Goal: Task Accomplishment & Management: Complete application form

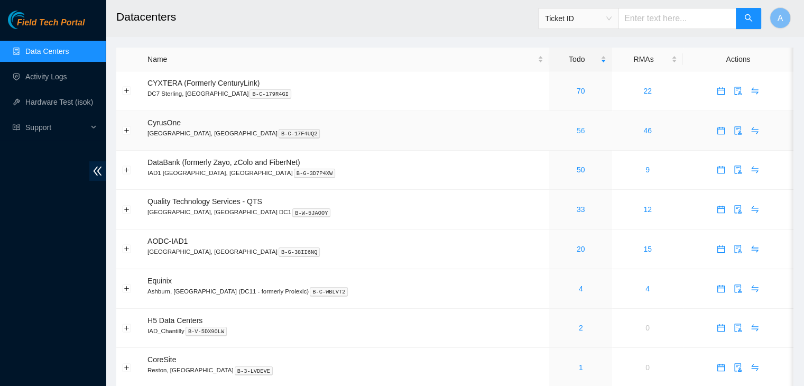
click at [577, 135] on link "56" at bounding box center [581, 130] width 8 height 8
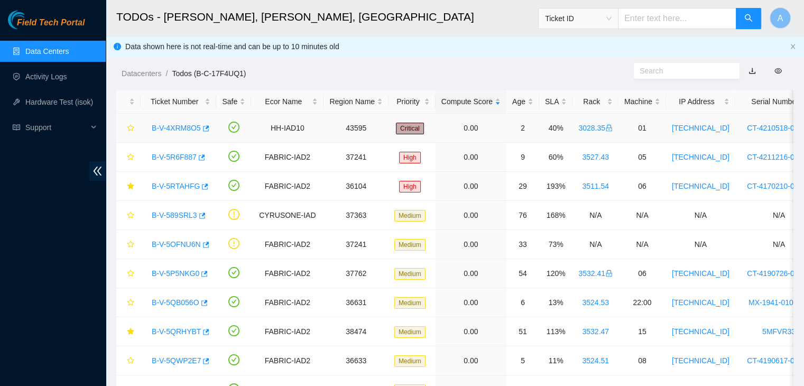
click at [189, 128] on link "B-V-4XRM8O5" at bounding box center [176, 128] width 49 height 8
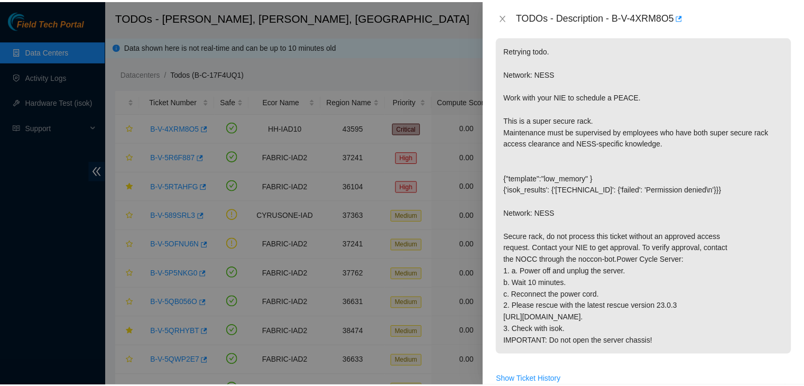
scroll to position [159, 0]
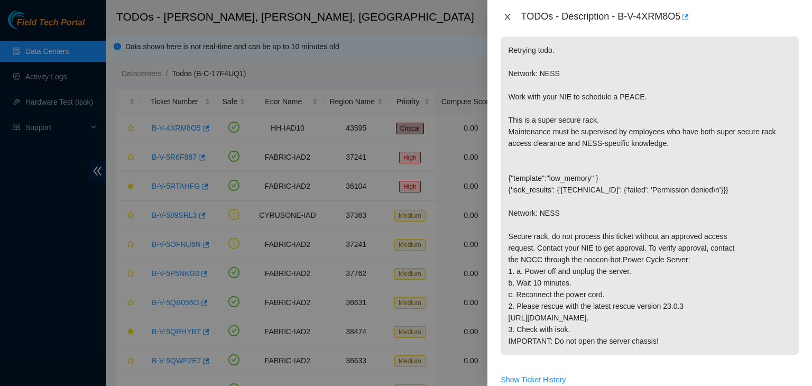
click at [507, 16] on icon "close" at bounding box center [507, 17] width 8 height 8
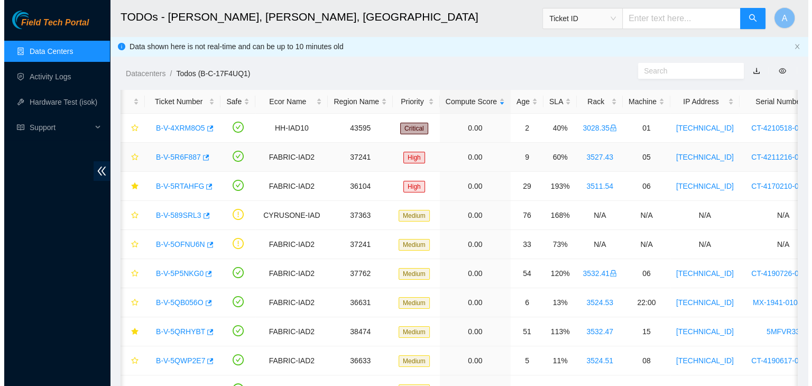
scroll to position [0, 0]
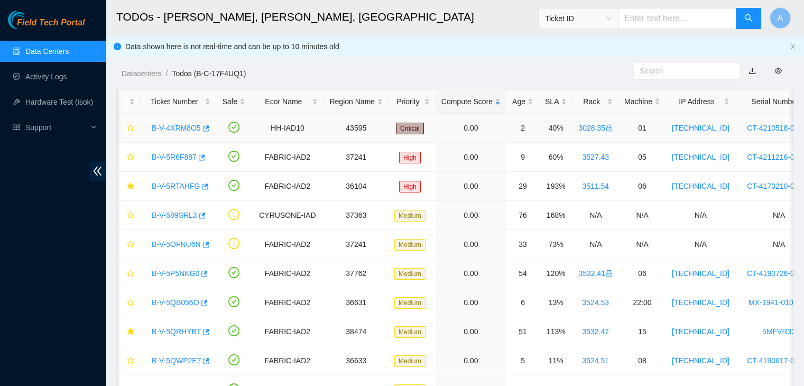
click at [180, 128] on link "B-V-4XRM8O5" at bounding box center [176, 128] width 49 height 8
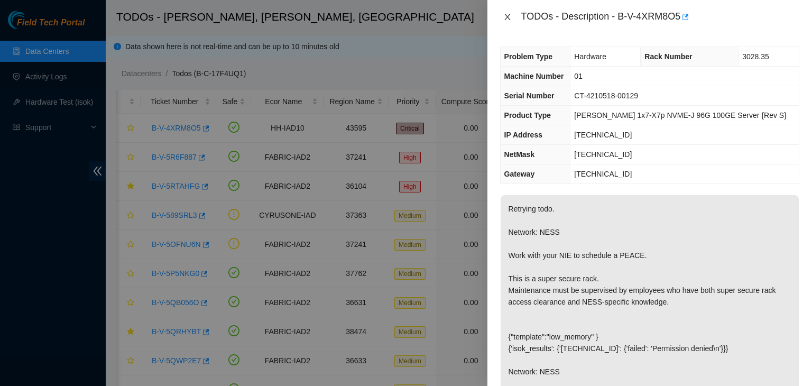
click at [504, 13] on icon "close" at bounding box center [507, 17] width 8 height 8
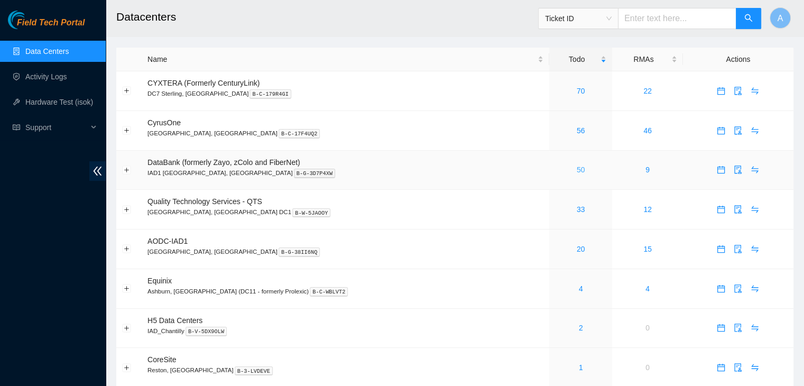
click at [577, 170] on link "50" at bounding box center [581, 169] width 8 height 8
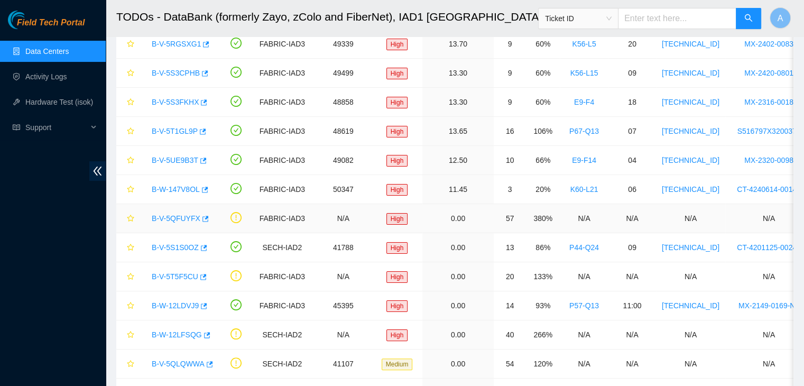
click at [184, 217] on link "B-V-5QFUYFX" at bounding box center [176, 218] width 49 height 8
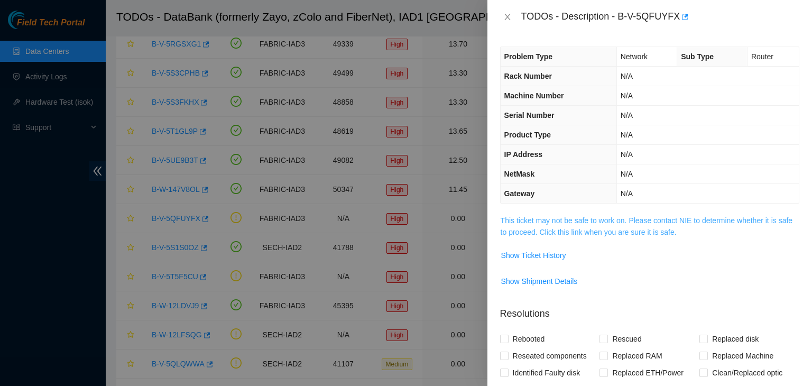
click at [623, 233] on link "This ticket may not be safe to work on. Please contact NIE to determine whether…" at bounding box center [647, 226] width 292 height 20
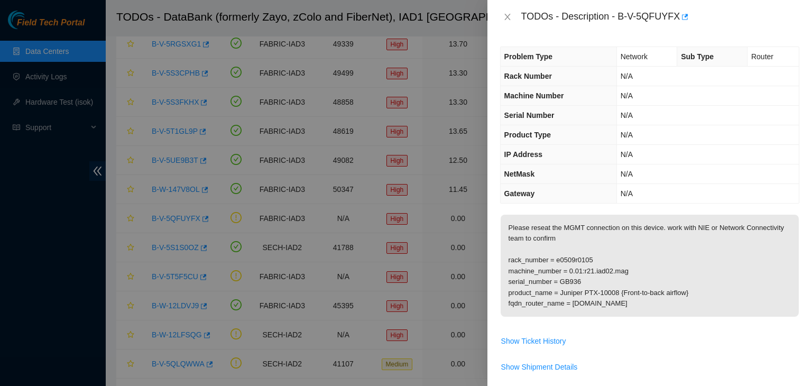
click at [498, 20] on div "TODOs - Description - B-V-5QFUYFX" at bounding box center [649, 17] width 325 height 34
click at [506, 17] on icon "close" at bounding box center [507, 17] width 8 height 8
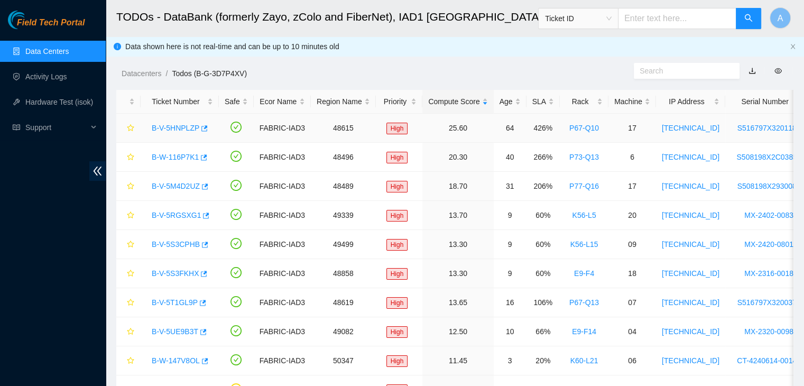
click at [173, 127] on link "B-V-5HNPLZP" at bounding box center [176, 128] width 48 height 8
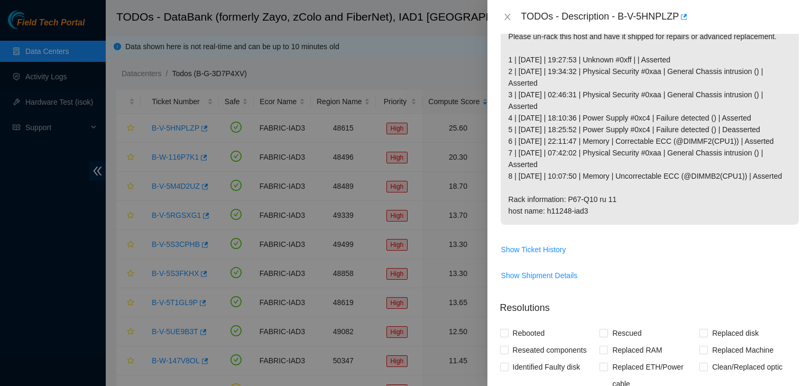
scroll to position [154, 0]
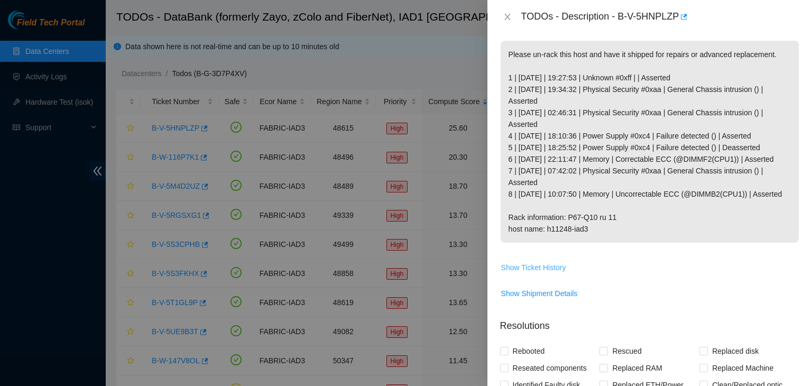
click at [551, 273] on span "Show Ticket History" at bounding box center [533, 268] width 65 height 12
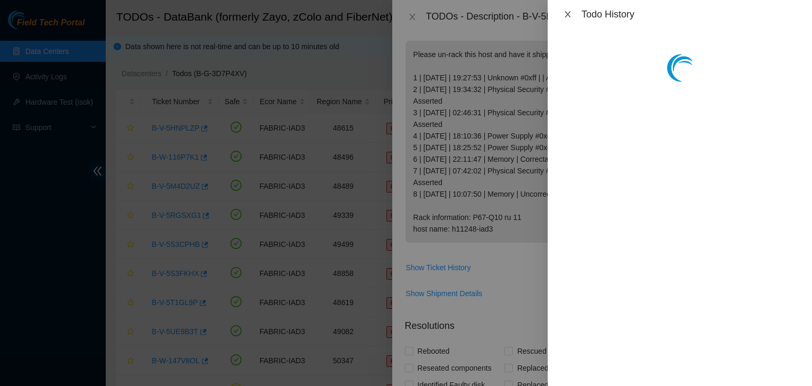
click at [570, 19] on button "Close" at bounding box center [567, 15] width 15 height 10
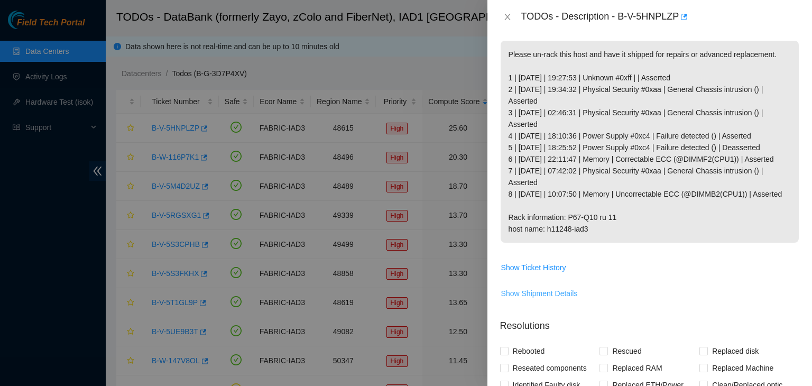
click at [551, 299] on span "Show Shipment Details" at bounding box center [539, 294] width 77 height 12
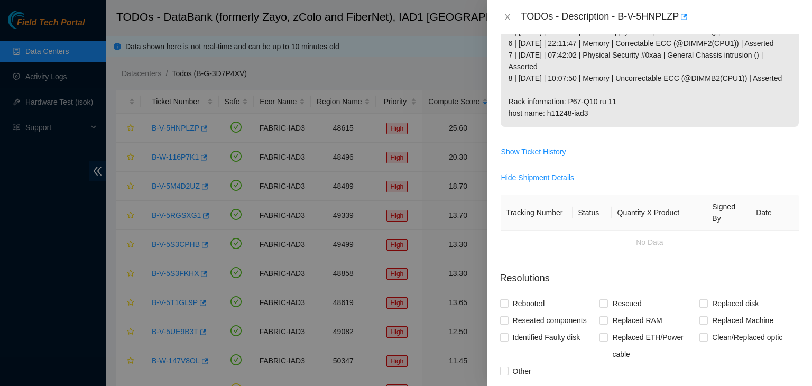
scroll to position [271, 0]
click at [556, 183] on span "Hide Shipment Details" at bounding box center [537, 177] width 73 height 12
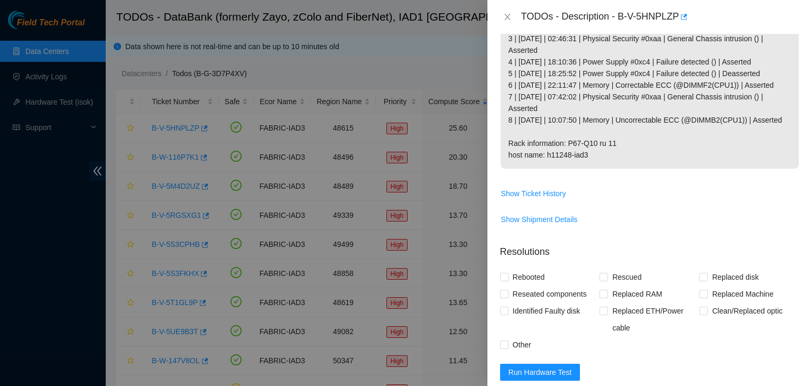
scroll to position [228, 0]
click at [548, 199] on span "Show Ticket History" at bounding box center [533, 194] width 65 height 12
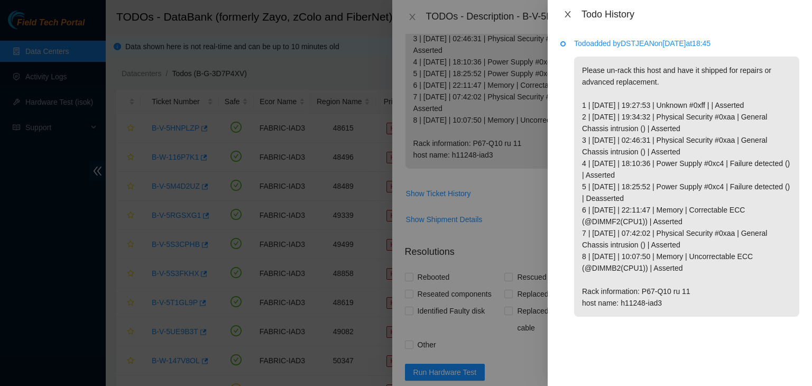
click at [572, 17] on button "Close" at bounding box center [567, 15] width 15 height 10
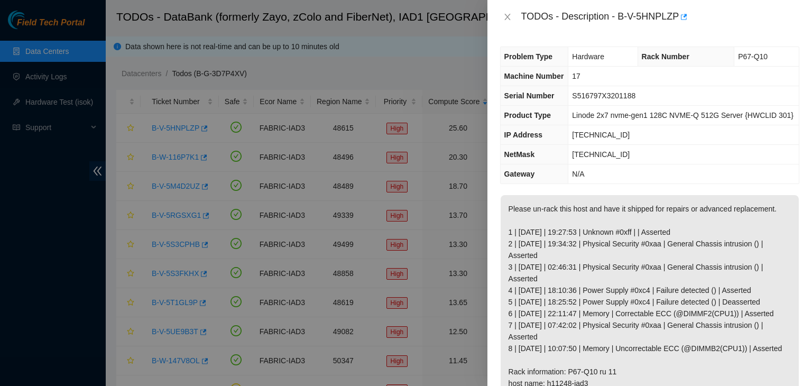
scroll to position [0, 0]
click at [509, 20] on icon "close" at bounding box center [507, 17] width 8 height 8
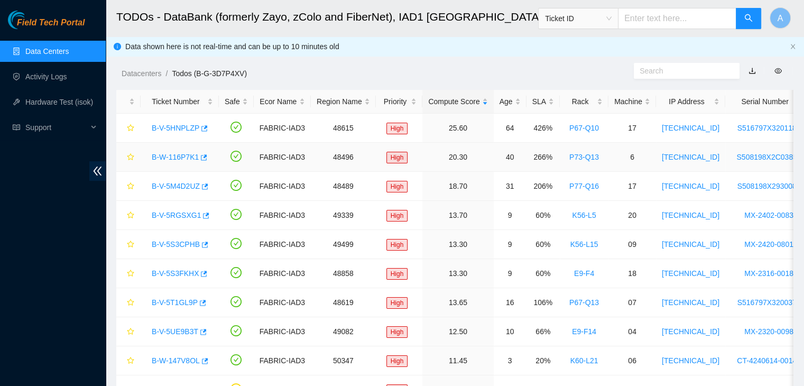
click at [190, 160] on link "B-W-116P7K1" at bounding box center [175, 157] width 47 height 8
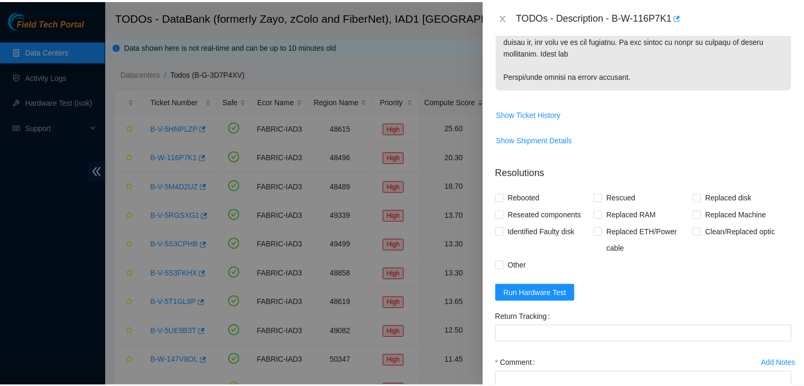
scroll to position [412, 0]
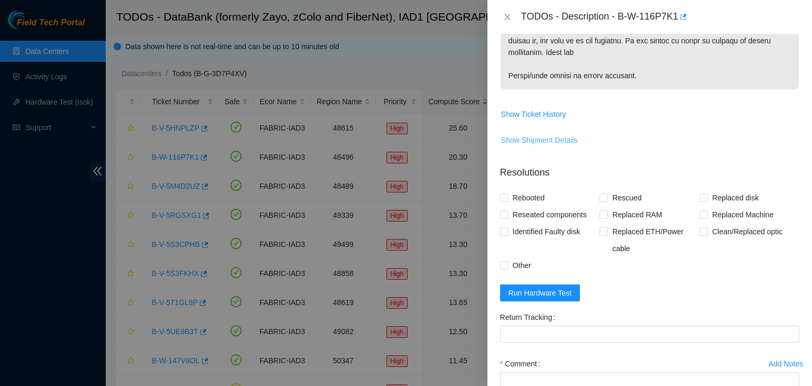
click at [552, 135] on span "Show Shipment Details" at bounding box center [539, 140] width 77 height 12
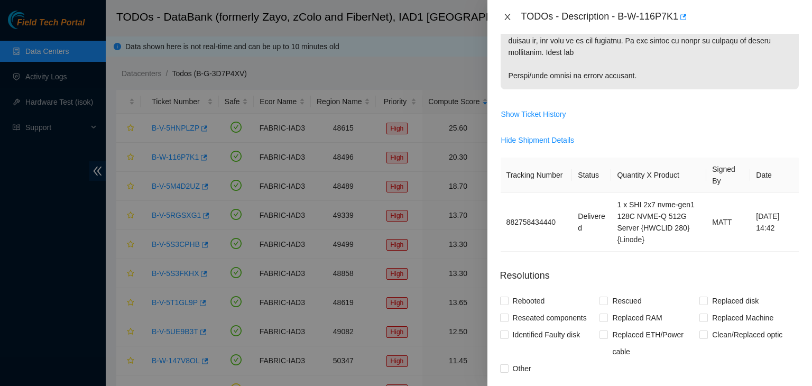
click at [505, 12] on button "Close" at bounding box center [507, 17] width 15 height 10
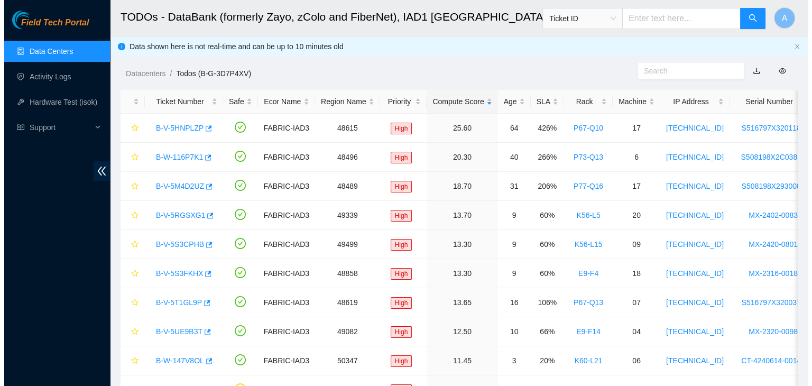
scroll to position [311, 0]
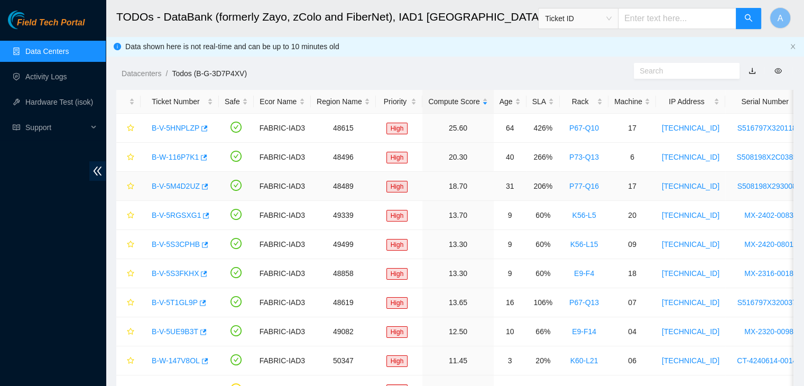
click at [171, 185] on link "B-V-5M4D2UZ" at bounding box center [176, 186] width 48 height 8
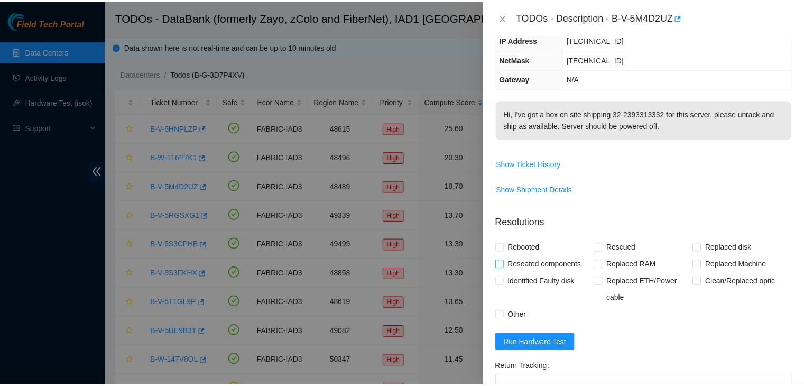
scroll to position [95, 0]
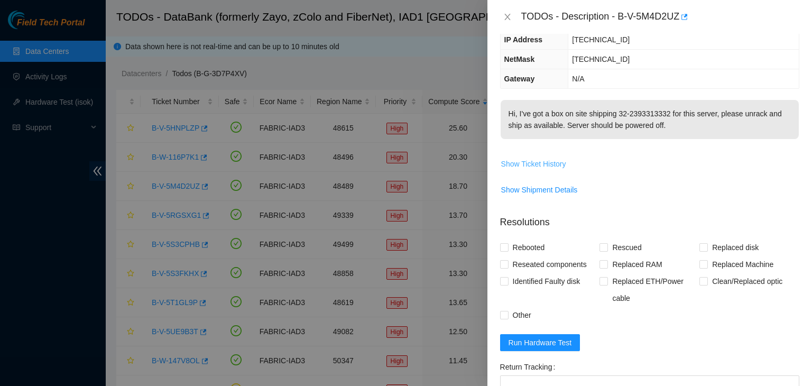
click at [545, 158] on span "Show Ticket History" at bounding box center [533, 164] width 65 height 12
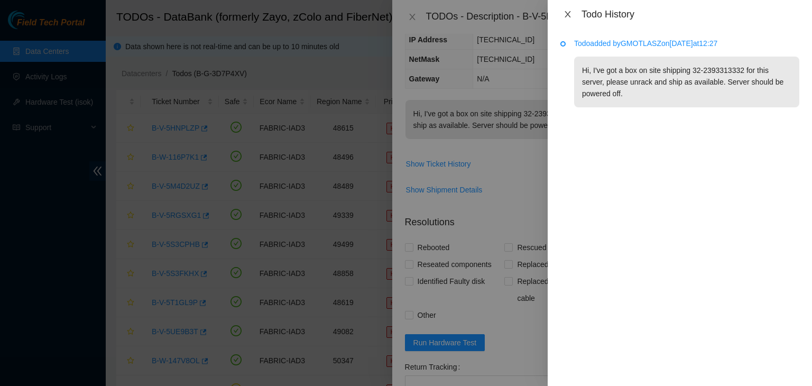
click at [569, 13] on icon "close" at bounding box center [568, 14] width 6 height 6
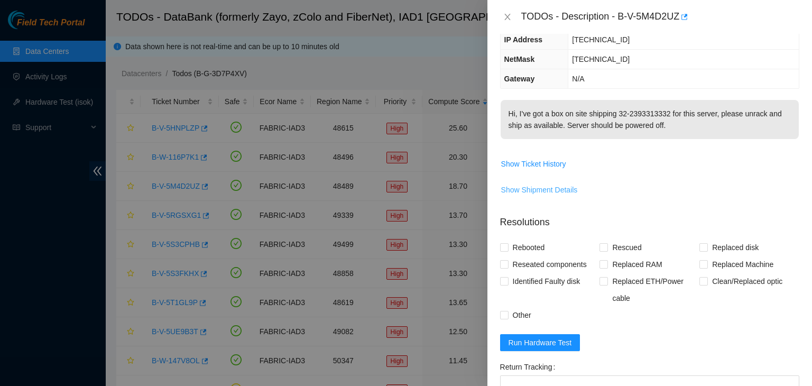
click at [560, 184] on span "Show Shipment Details" at bounding box center [539, 190] width 77 height 12
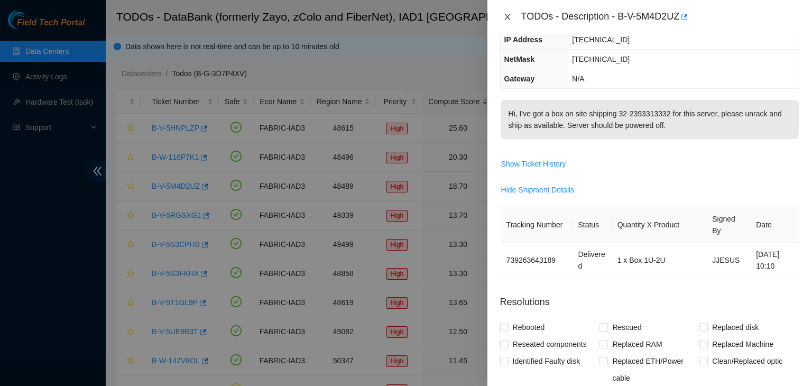
click at [507, 16] on icon "close" at bounding box center [507, 17] width 6 height 6
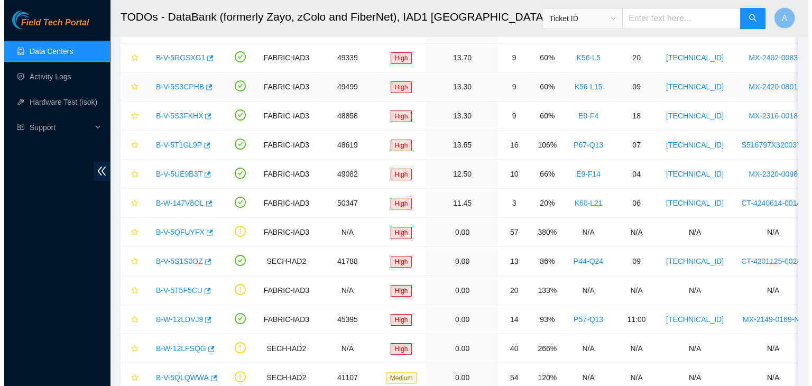
scroll to position [156, 0]
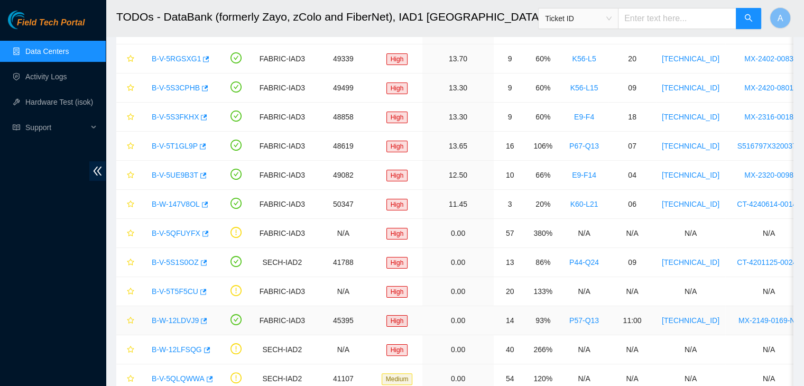
click at [192, 321] on link "B-W-12LDVJ9" at bounding box center [175, 320] width 47 height 8
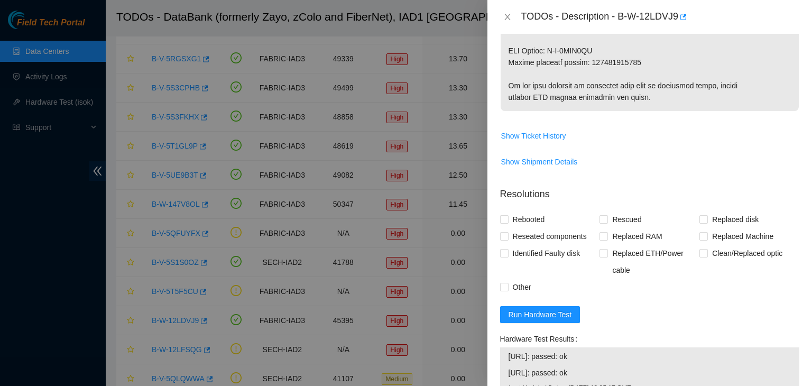
scroll to position [690, 0]
click at [523, 167] on span "Show Shipment Details" at bounding box center [539, 161] width 77 height 12
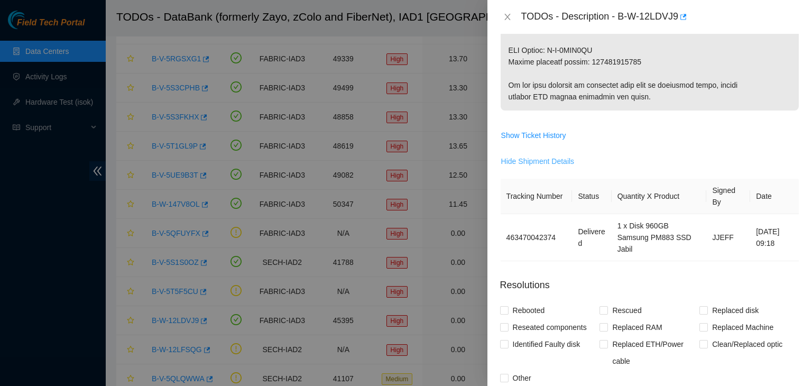
click at [523, 167] on span "Hide Shipment Details" at bounding box center [537, 161] width 73 height 12
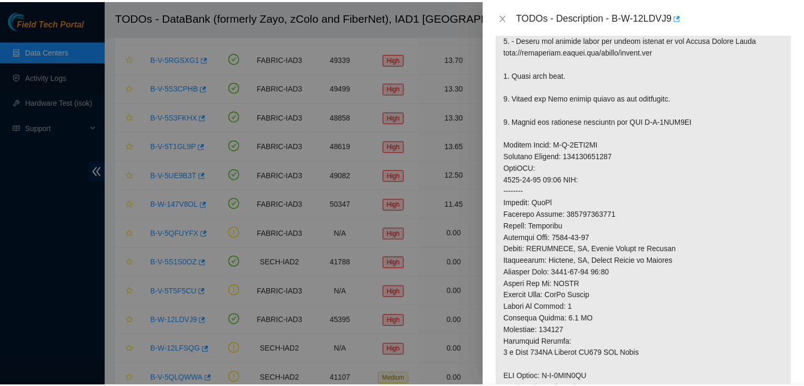
scroll to position [491, 0]
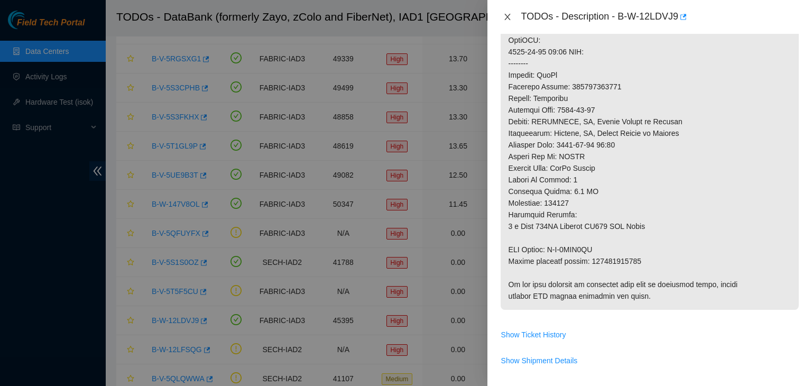
click at [503, 20] on icon "close" at bounding box center [507, 17] width 8 height 8
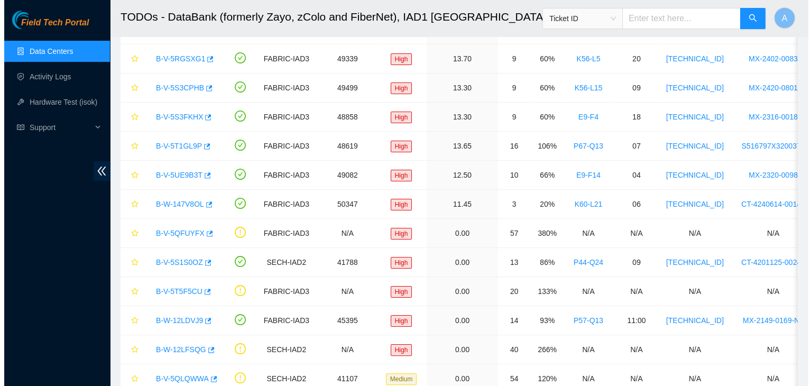
scroll to position [311, 0]
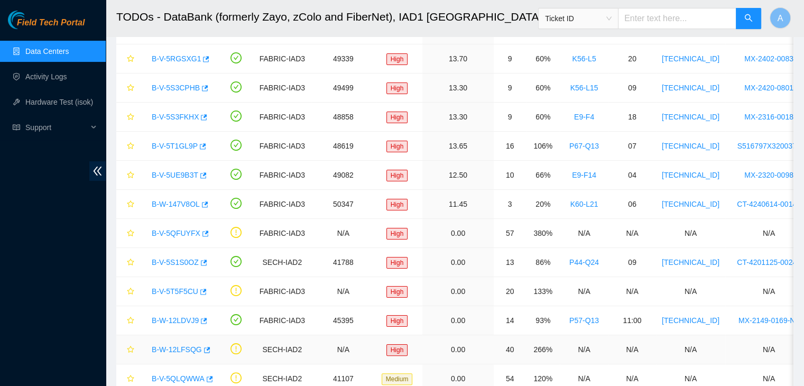
click at [191, 347] on link "B-W-12LFSQG" at bounding box center [177, 349] width 50 height 8
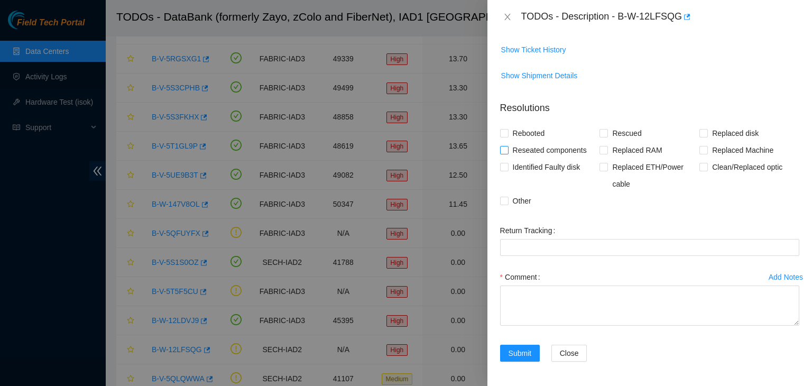
scroll to position [68, 0]
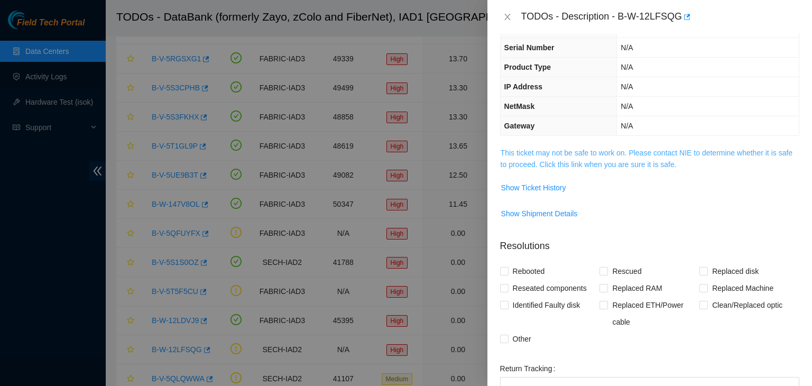
click at [548, 153] on link "This ticket may not be safe to work on. Please contact NIE to determine whether…" at bounding box center [647, 159] width 292 height 20
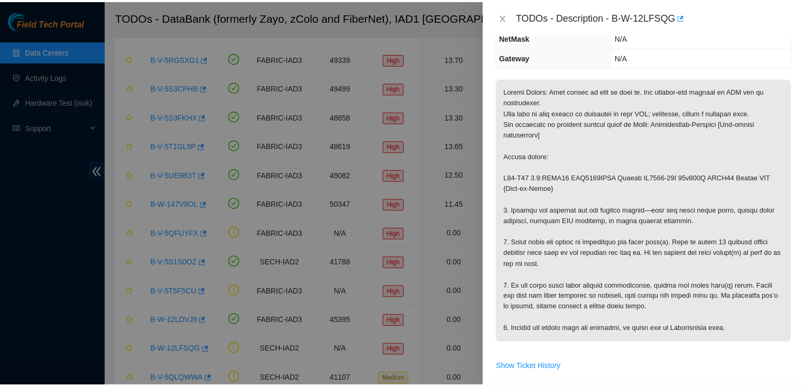
scroll to position [137, 0]
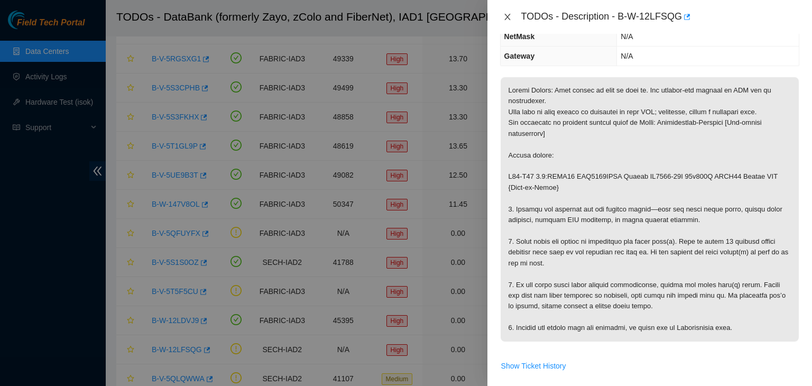
click at [507, 22] on button "Close" at bounding box center [507, 17] width 15 height 10
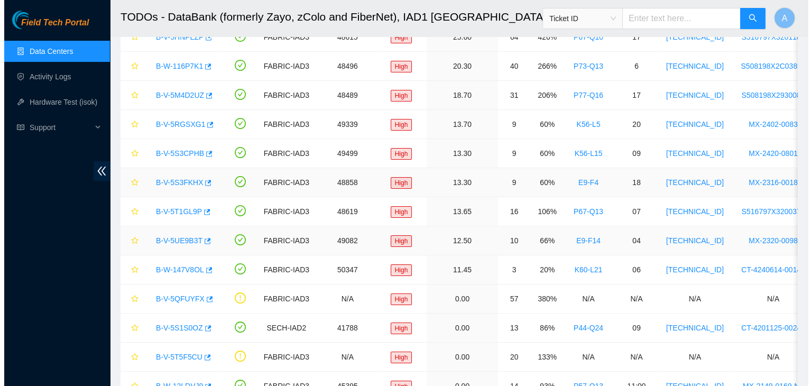
scroll to position [88, 0]
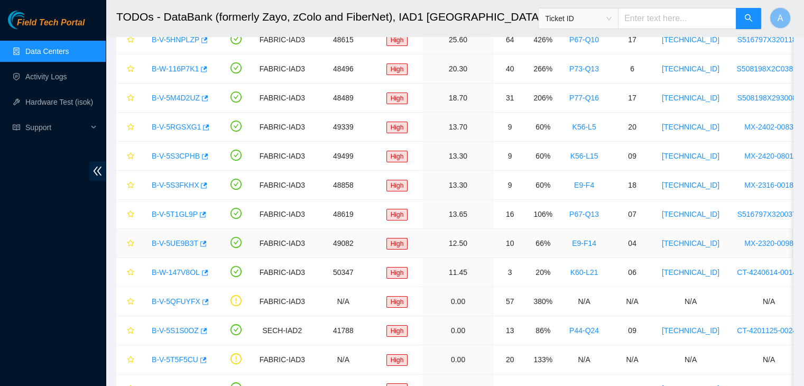
click at [185, 242] on link "B-V-5UE9B3T" at bounding box center [175, 243] width 47 height 8
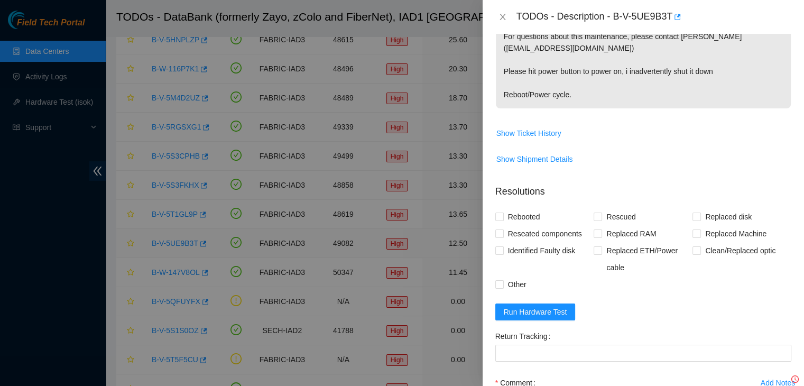
scroll to position [137, 0]
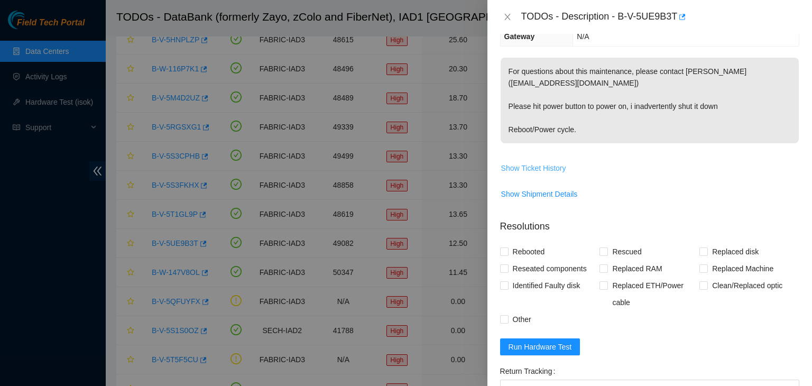
click at [519, 163] on span "Show Ticket History" at bounding box center [533, 168] width 65 height 12
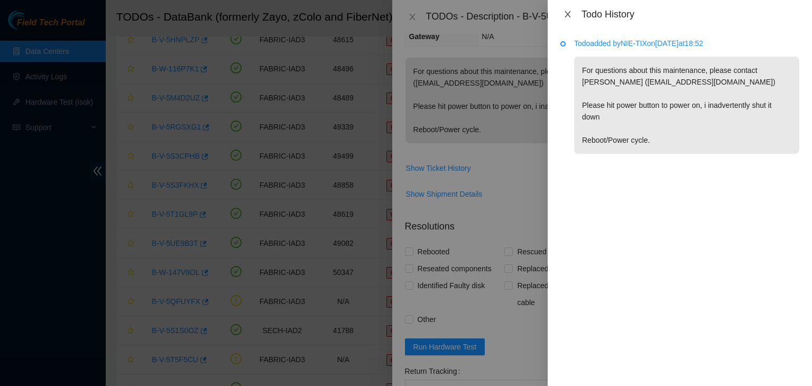
click at [563, 11] on icon "close" at bounding box center [567, 14] width 8 height 8
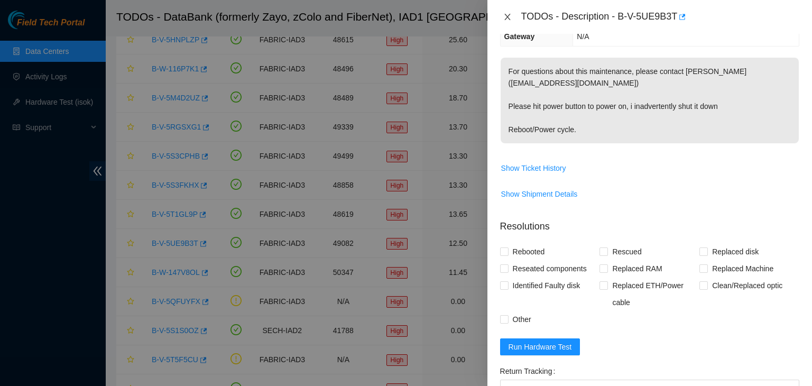
click at [512, 17] on button "Close" at bounding box center [507, 17] width 15 height 10
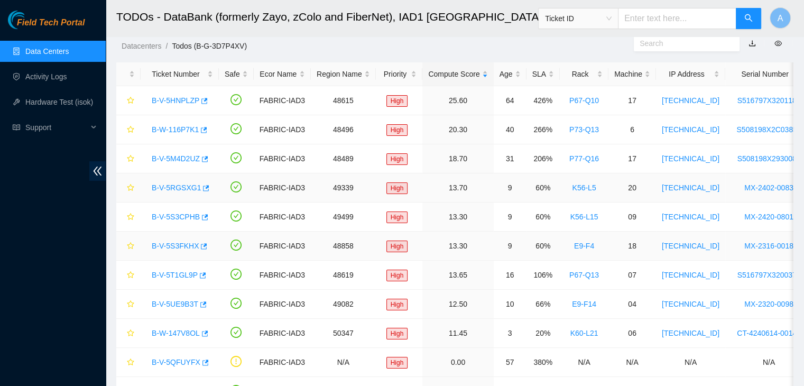
scroll to position [27, 0]
click at [593, 75] on div "Rack" at bounding box center [584, 75] width 37 height 12
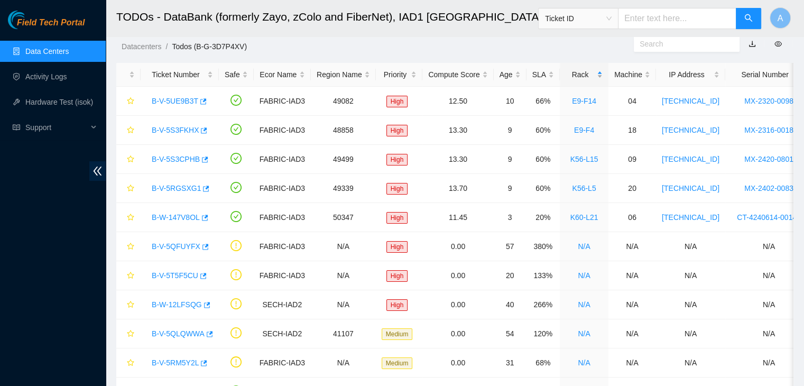
click at [593, 75] on div "Rack" at bounding box center [584, 75] width 37 height 12
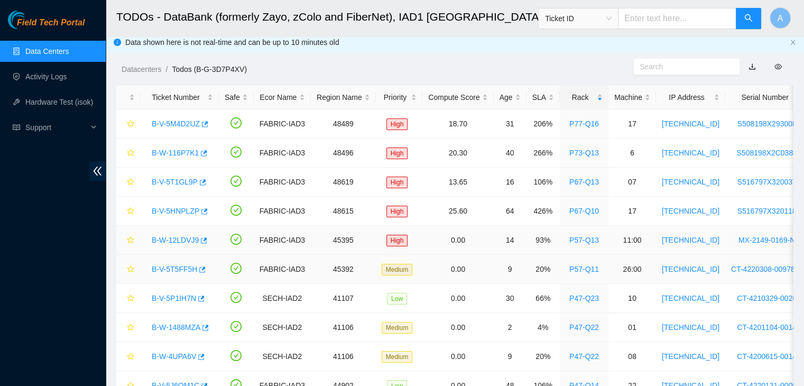
scroll to position [1, 0]
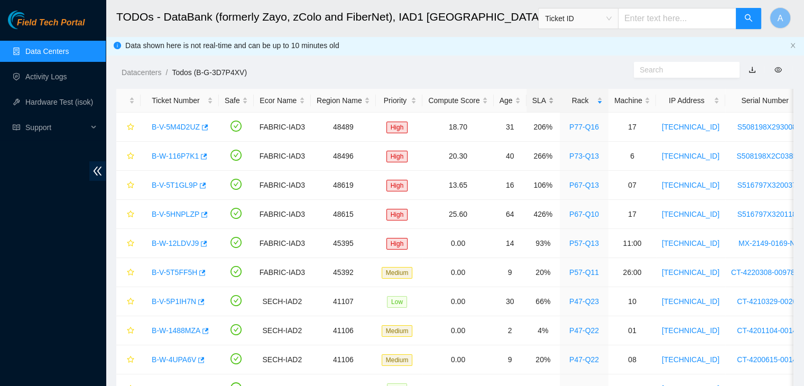
click at [541, 95] on div "SLA" at bounding box center [543, 101] width 22 height 12
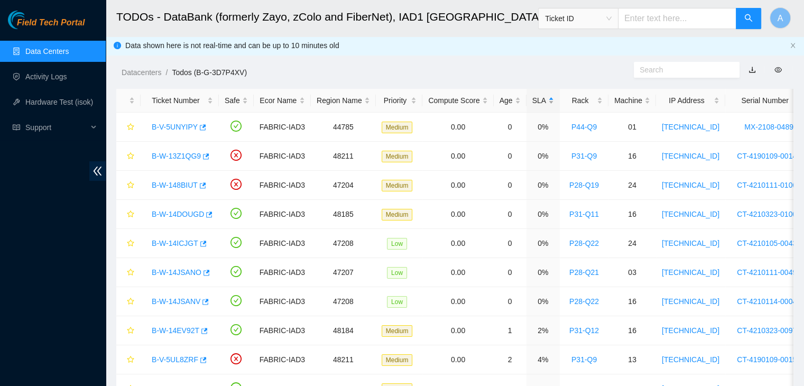
click at [541, 95] on div "SLA" at bounding box center [543, 101] width 22 height 12
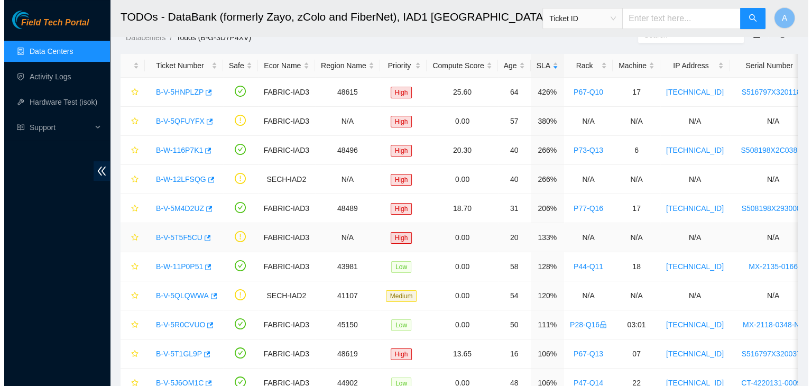
scroll to position [0, 0]
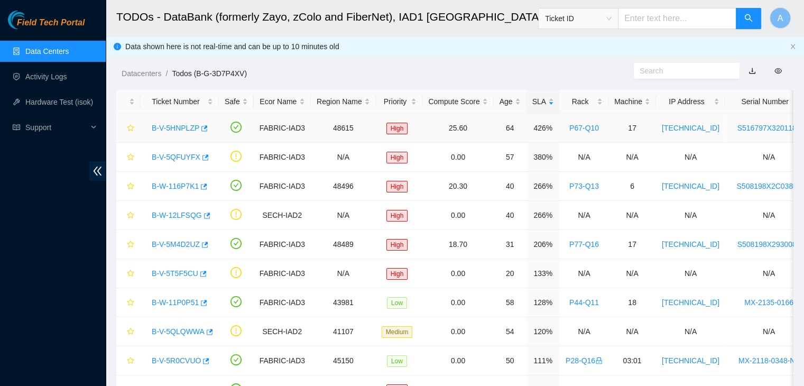
click at [180, 128] on link "B-V-5HNPLZP" at bounding box center [176, 128] width 48 height 8
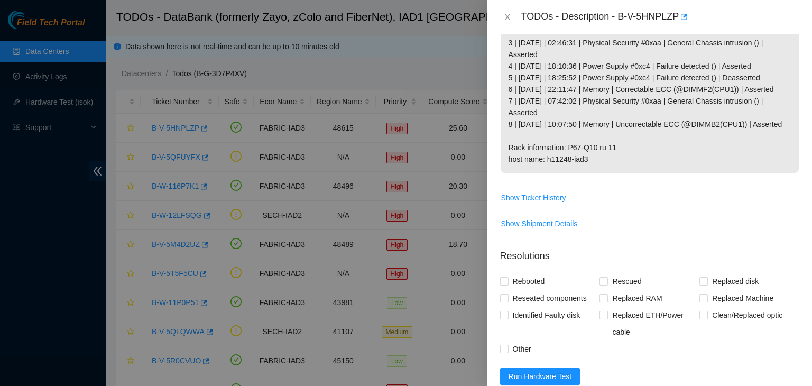
scroll to position [236, 0]
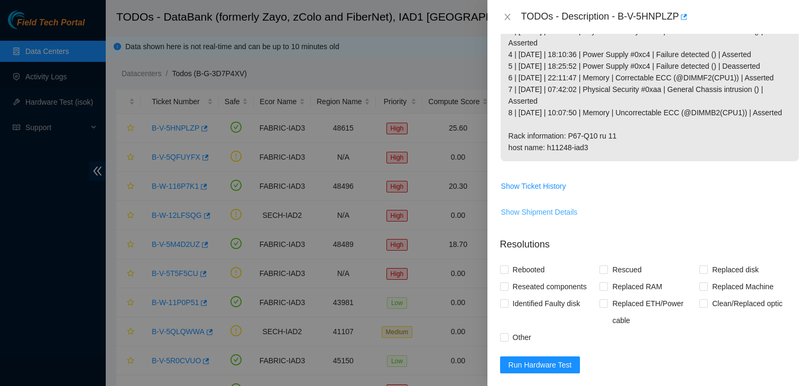
click at [558, 218] on span "Show Shipment Details" at bounding box center [539, 212] width 77 height 12
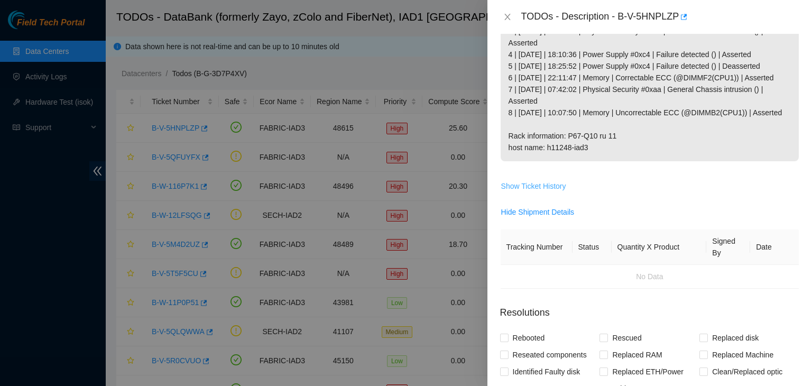
click at [540, 192] on span "Show Ticket History" at bounding box center [533, 186] width 65 height 12
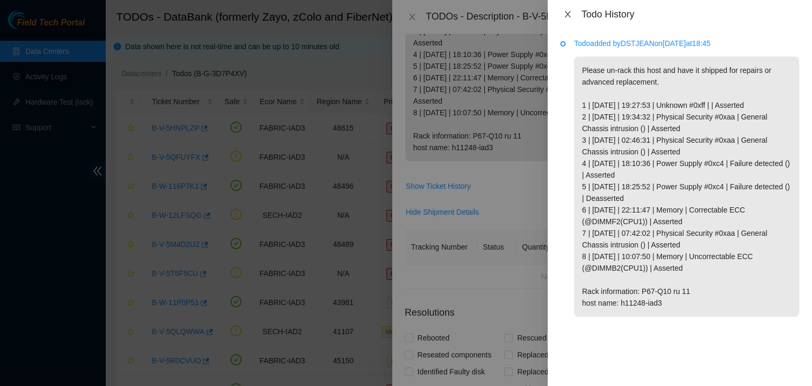
click at [569, 15] on icon "close" at bounding box center [568, 14] width 6 height 6
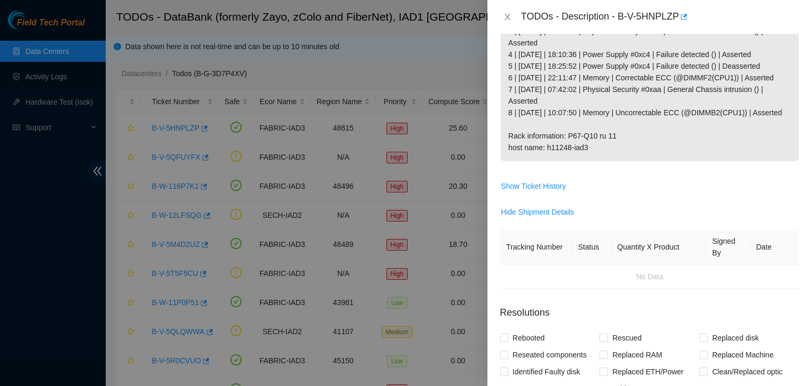
scroll to position [0, 0]
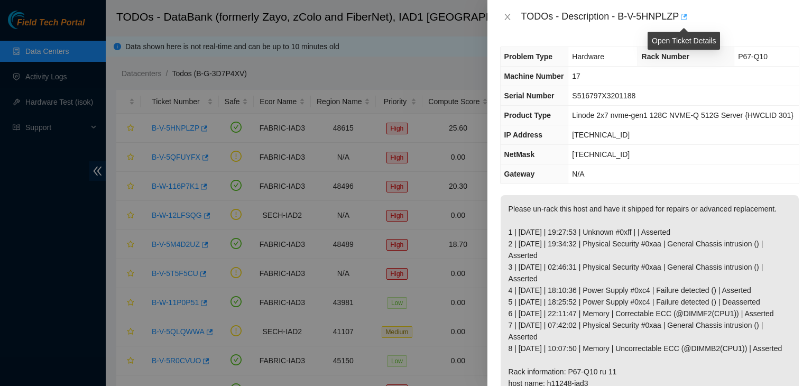
click at [686, 19] on icon "button" at bounding box center [682, 16] width 7 height 7
click at [507, 15] on icon "close" at bounding box center [507, 17] width 8 height 8
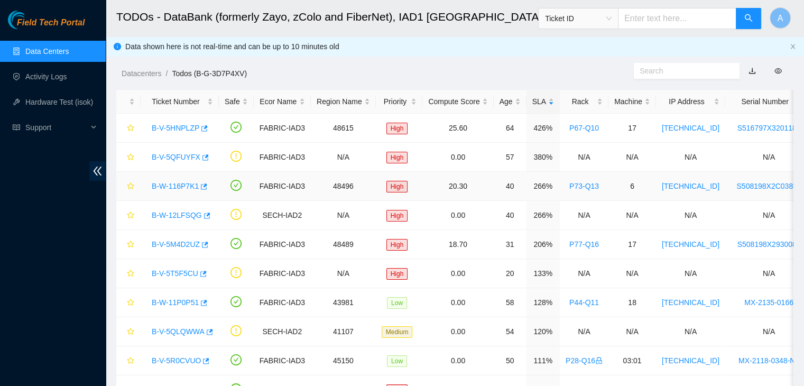
click at [171, 184] on link "B-W-116P7K1" at bounding box center [175, 186] width 47 height 8
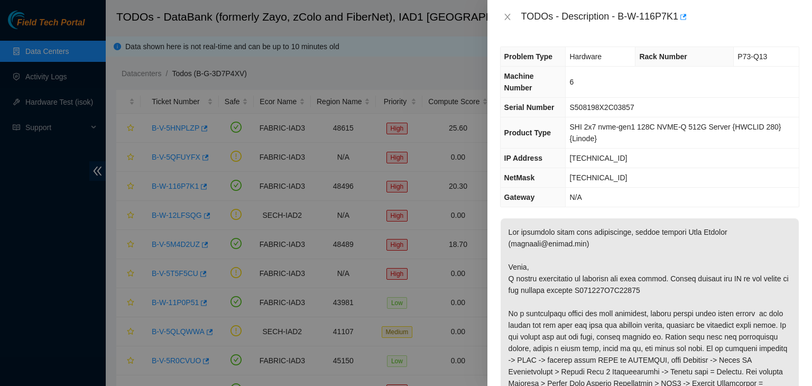
click at [505, 11] on div "TODOs - Description - B-W-116P7K1" at bounding box center [649, 16] width 299 height 17
click at [508, 15] on icon "close" at bounding box center [507, 17] width 6 height 6
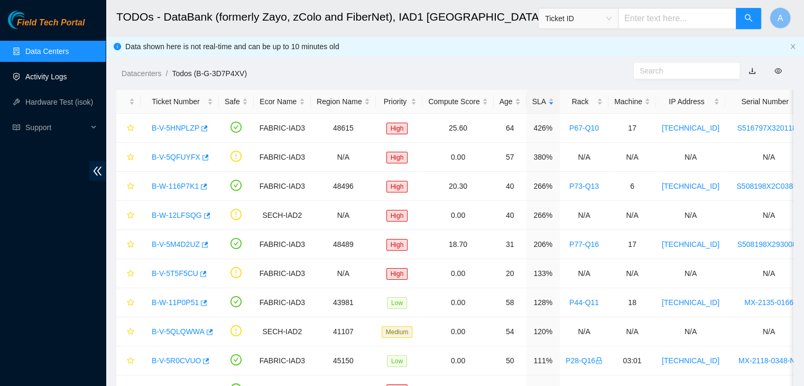
click at [67, 75] on link "Activity Logs" at bounding box center [46, 76] width 42 height 8
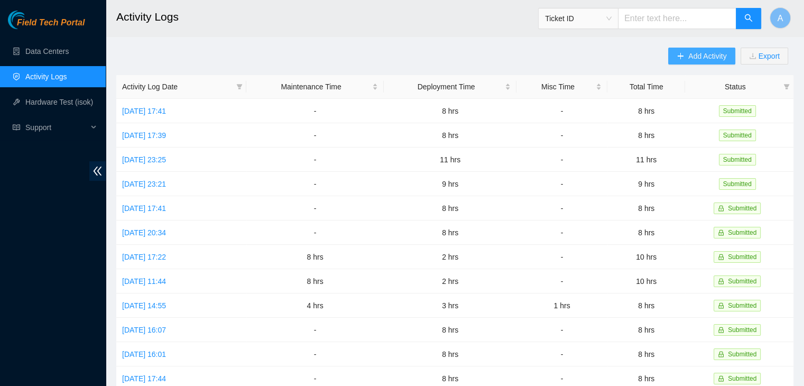
click at [691, 57] on span "Add Activity" at bounding box center [707, 56] width 38 height 12
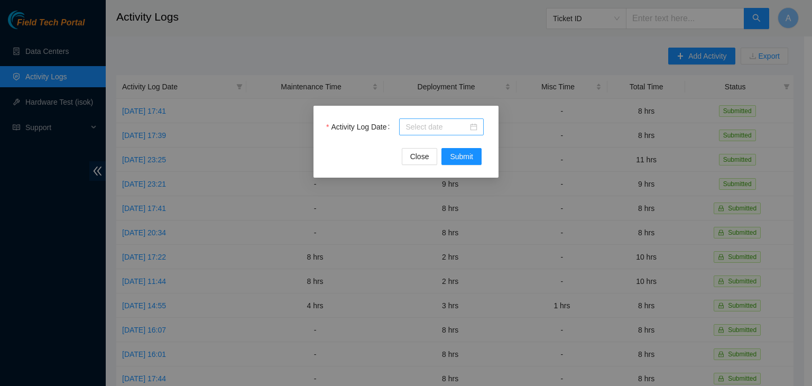
click at [475, 130] on div at bounding box center [441, 127] width 72 height 12
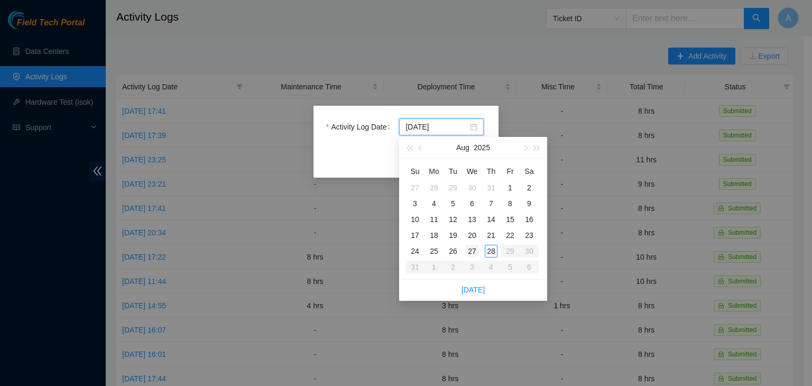
type input "2025-08-27"
click at [474, 249] on div "27" at bounding box center [472, 251] width 13 height 13
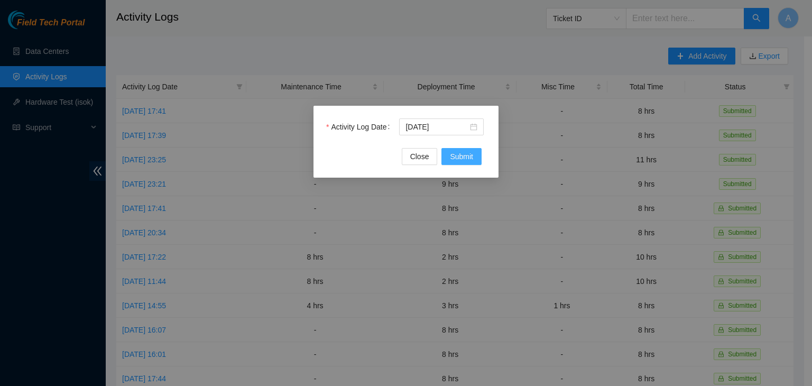
click at [474, 151] on button "Submit" at bounding box center [461, 156] width 40 height 17
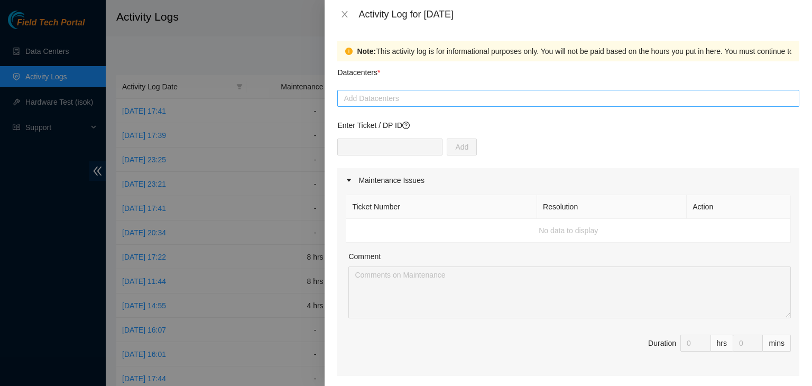
click at [427, 104] on div at bounding box center [568, 98] width 457 height 13
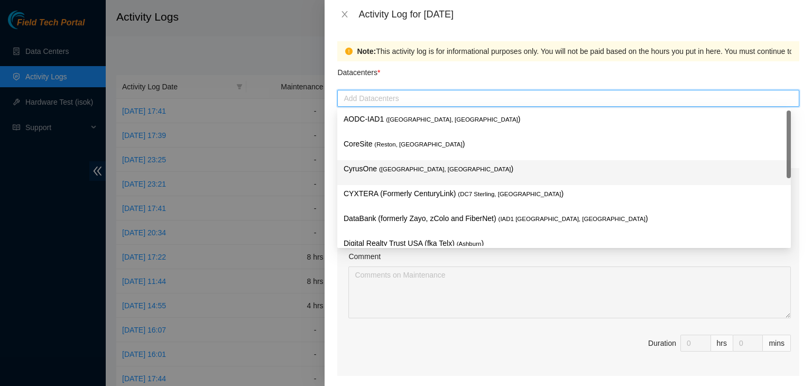
scroll to position [133, 0]
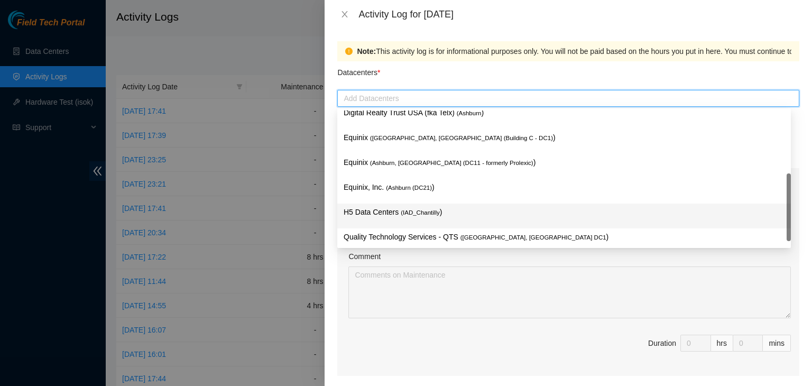
click at [418, 210] on span "( IAD_Chantilly" at bounding box center [420, 212] width 39 height 6
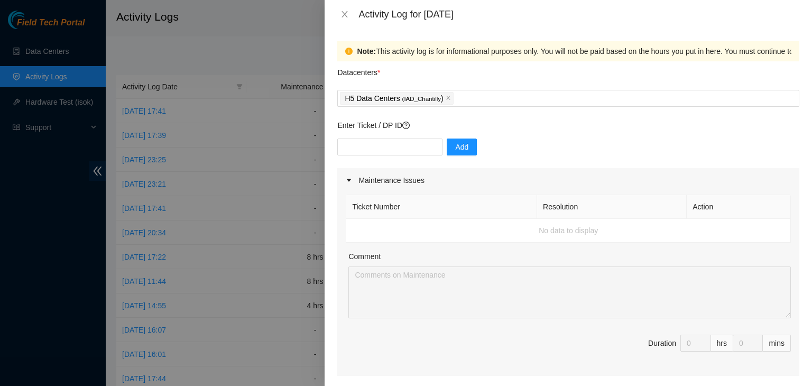
click at [498, 67] on div "Datacenters *" at bounding box center [568, 75] width 462 height 29
click at [407, 144] on input "text" at bounding box center [389, 146] width 105 height 17
paste input "DP82713"
type input "DP82713"
click at [457, 147] on span "Add" at bounding box center [461, 147] width 13 height 12
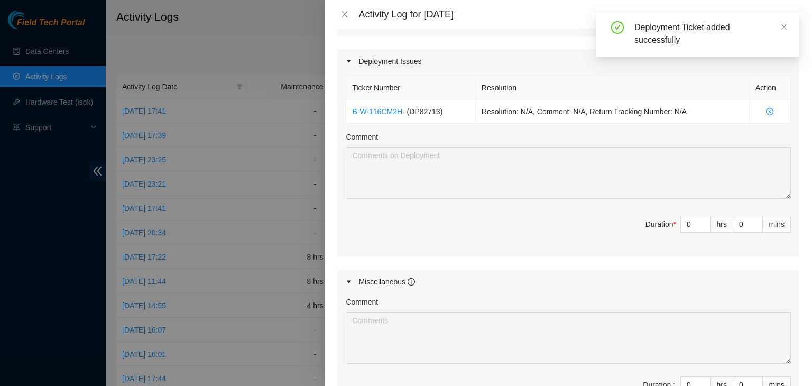
scroll to position [340, 0]
click at [689, 218] on input "0" at bounding box center [696, 224] width 30 height 16
type input "8"
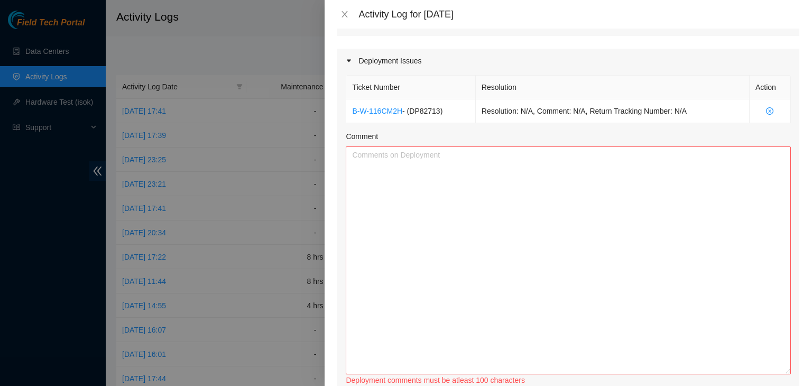
drag, startPoint x: 781, startPoint y: 195, endPoint x: 761, endPoint y: 371, distance: 177.1
click at [761, 371] on textarea "Comment" at bounding box center [568, 260] width 445 height 228
type input "8"
click at [418, 175] on textarea "Comment" at bounding box center [568, 260] width 445 height 228
paste textarea "EOD Update, - worked with FT Arya - completed attaching labels for racks: C-NO-…"
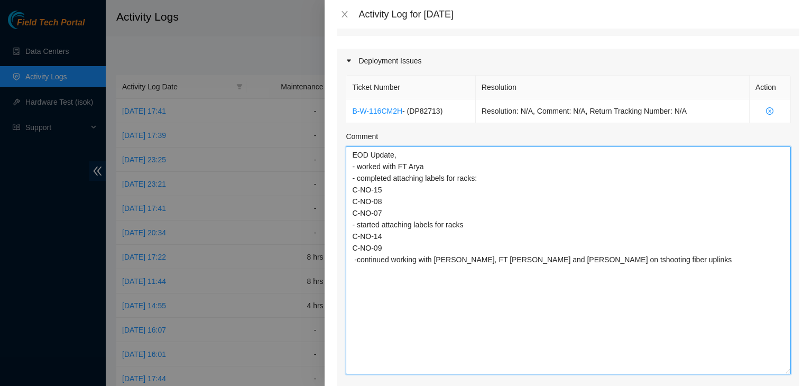
click at [429, 157] on textarea "EOD Update, - worked with FT Arya - completed attaching labels for racks: C-NO-…" at bounding box center [568, 260] width 445 height 228
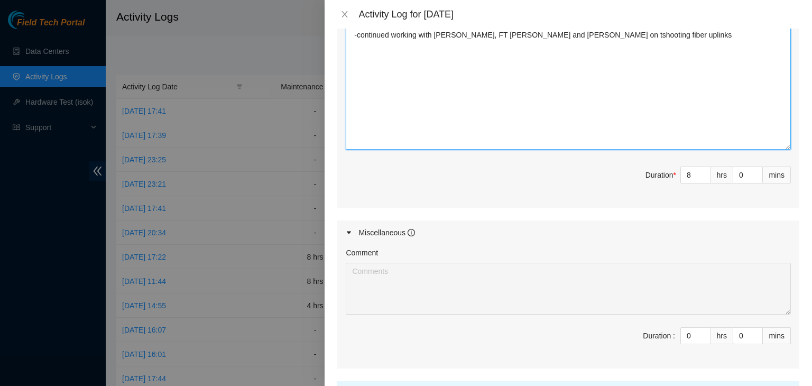
scroll to position [660, 0]
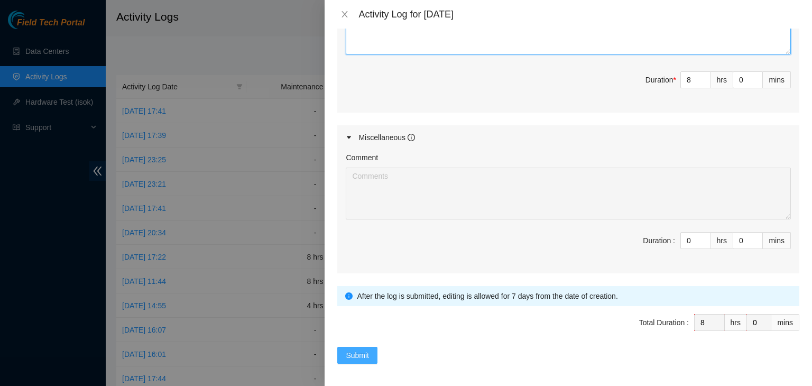
type textarea "EOD Update, - worked with FT David V - completed attaching labels for racks: C-…"
click at [349, 354] on span "Submit" at bounding box center [357, 355] width 23 height 12
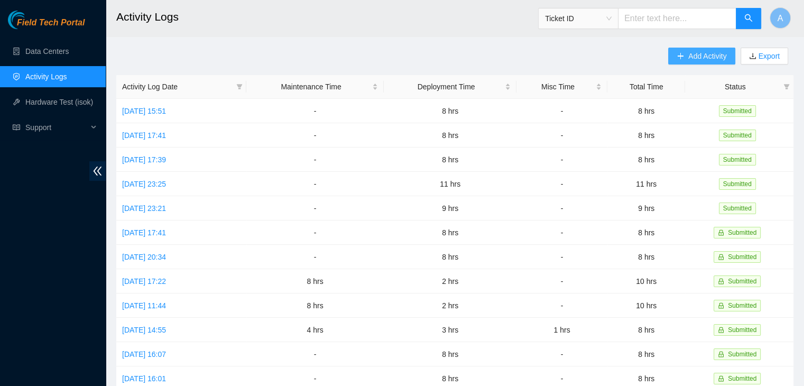
click at [677, 59] on icon "plus" at bounding box center [680, 55] width 7 height 7
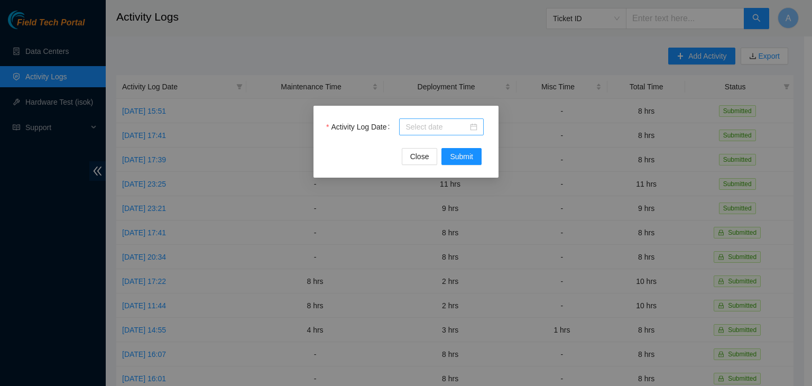
click at [467, 129] on input "Activity Log Date" at bounding box center [436, 127] width 62 height 12
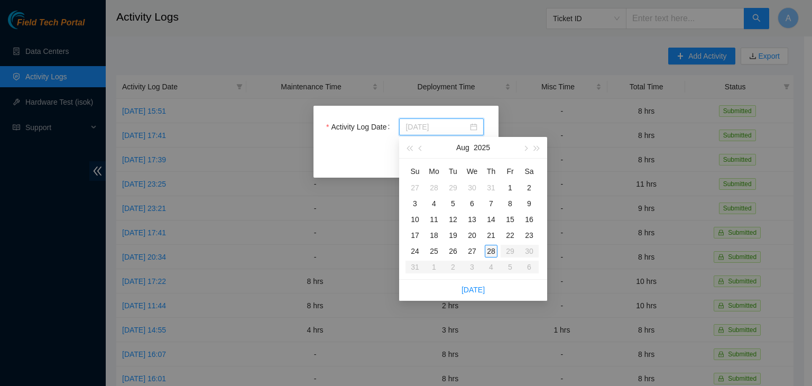
type input "2025-08-28"
click at [489, 251] on div "28" at bounding box center [491, 251] width 13 height 13
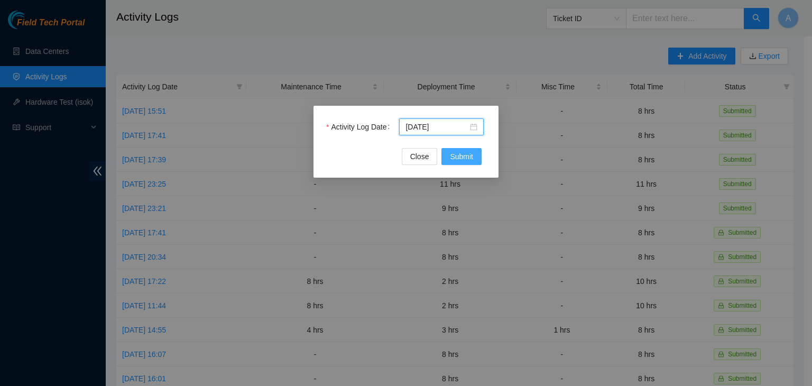
click at [462, 159] on span "Submit" at bounding box center [461, 157] width 23 height 12
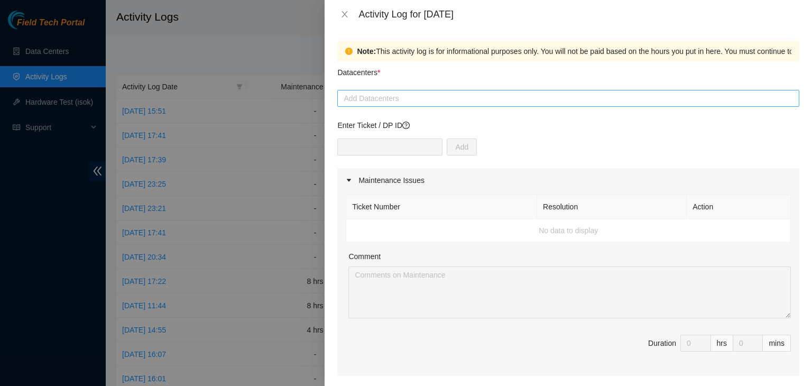
click at [405, 96] on div at bounding box center [568, 98] width 457 height 13
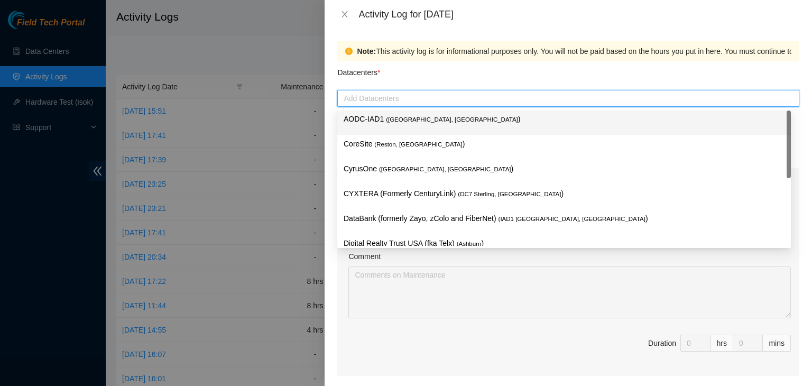
paste input "DP82713"
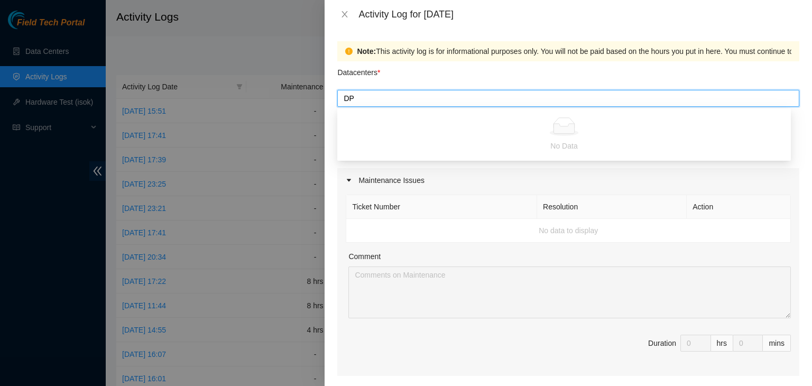
type input "D"
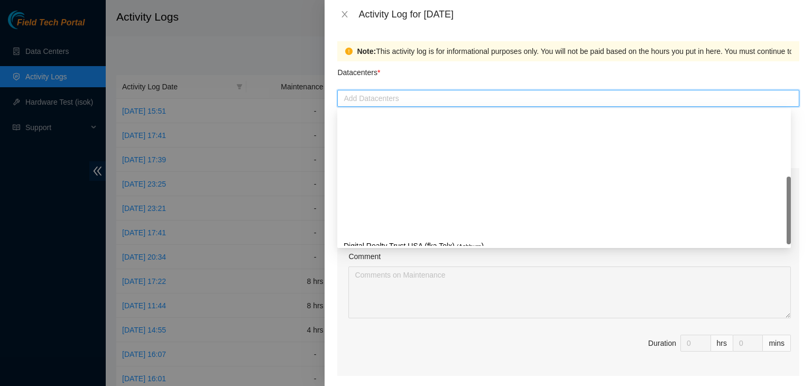
scroll to position [144, 0]
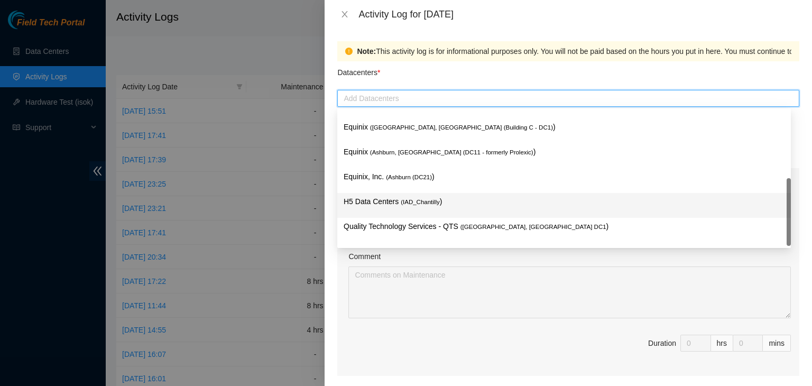
click at [415, 200] on span "( IAD_Chantilly" at bounding box center [420, 202] width 39 height 6
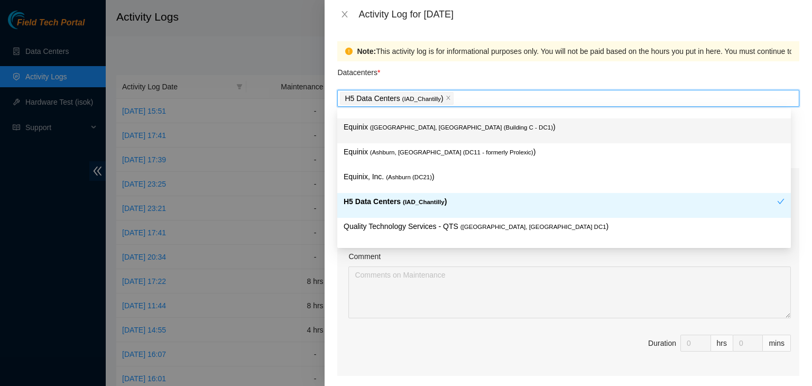
click at [460, 81] on div "Datacenters *" at bounding box center [568, 75] width 462 height 29
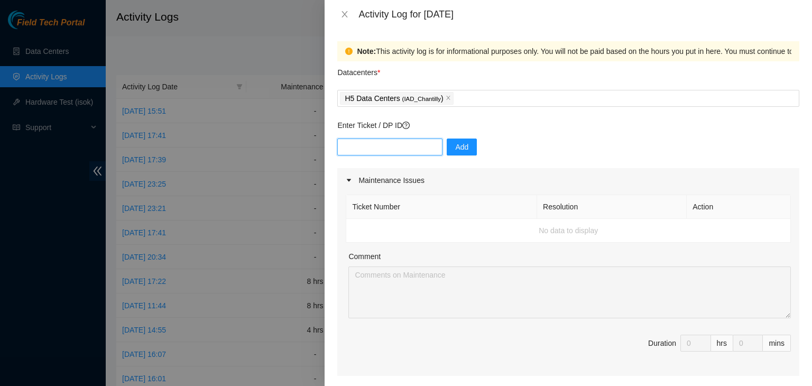
click at [417, 147] on input "text" at bounding box center [389, 146] width 105 height 17
paste input "DP82713"
type input "DP82713"
click at [455, 143] on span "Add" at bounding box center [461, 147] width 13 height 12
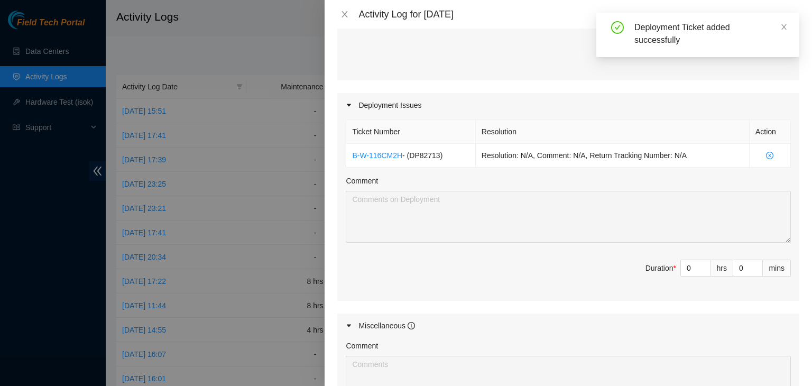
scroll to position [296, 0]
click at [684, 265] on input "0" at bounding box center [696, 268] width 30 height 16
type input "8"
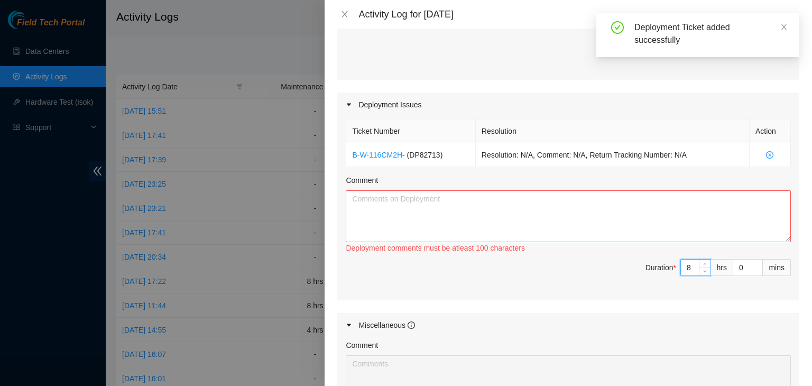
type input "8"
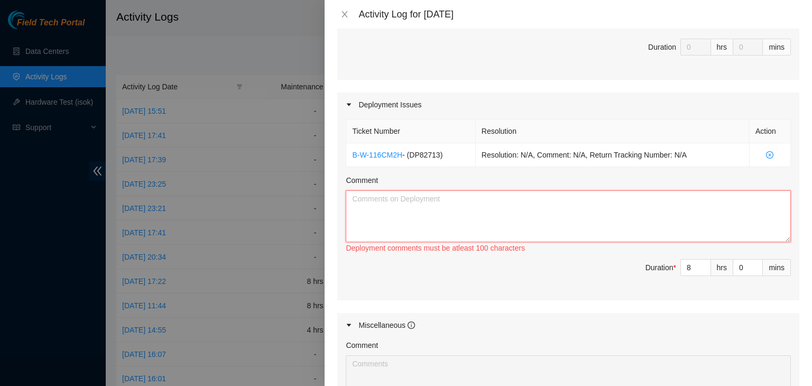
click at [482, 225] on textarea "Comment" at bounding box center [568, 216] width 445 height 52
paste textarea "EOD Update: -Worked with FT David V -Printed out MGMT Loopback labels for all r…"
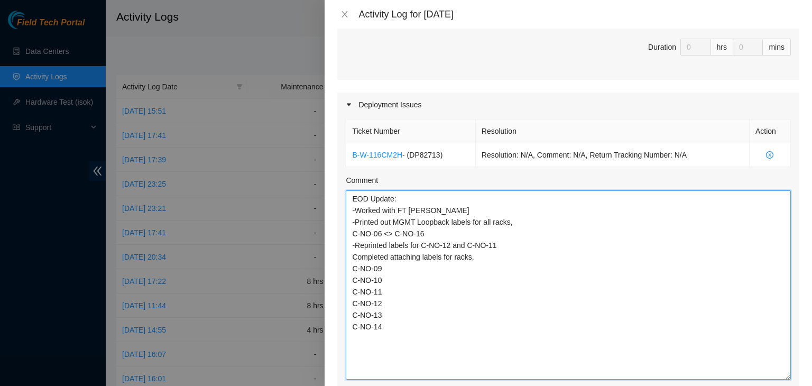
scroll to position [0, 0]
drag, startPoint x: 779, startPoint y: 237, endPoint x: 754, endPoint y: 381, distance: 145.3
click at [754, 380] on textarea "EOD Update: -Worked with FT David V -Printed out MGMT Loopback labels for all r…" at bounding box center [568, 284] width 445 height 189
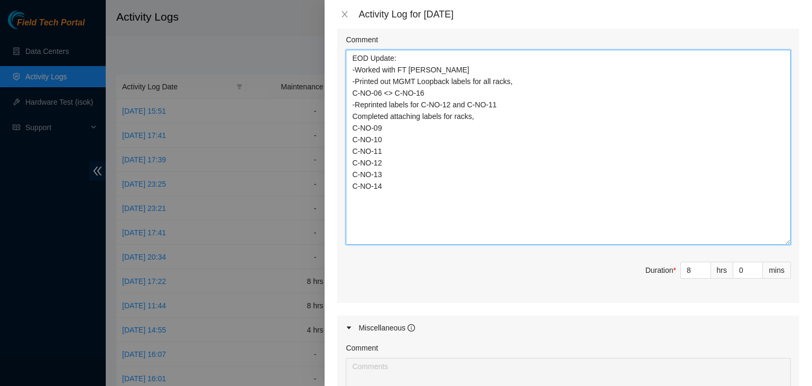
type textarea "EOD Update: -Worked with FT David V -Printed out MGMT Loopback labels for all r…"
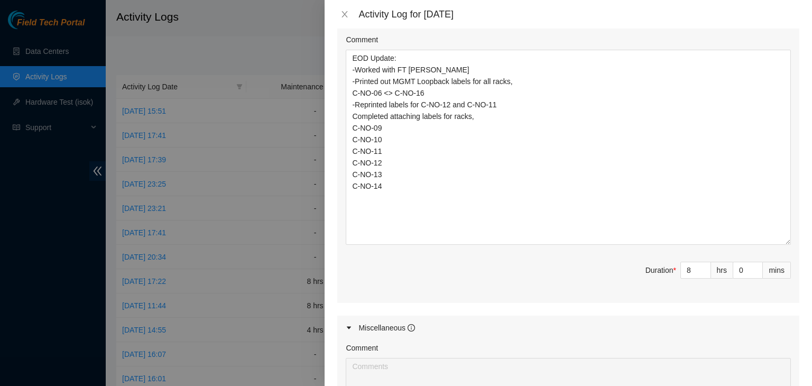
click at [489, 278] on span "Duration * 8 hrs 0 mins" at bounding box center [568, 277] width 445 height 30
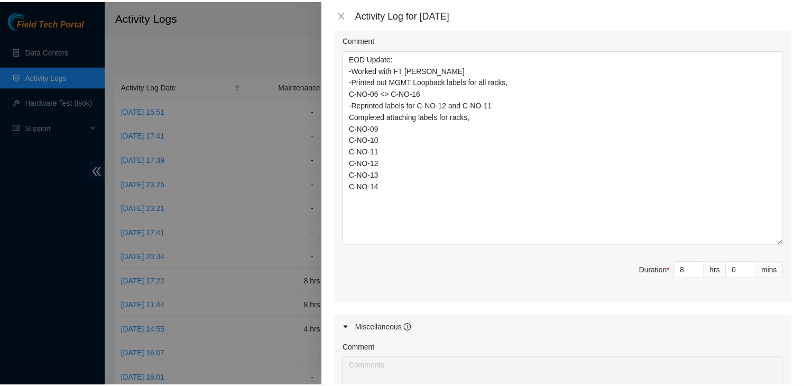
scroll to position [627, 0]
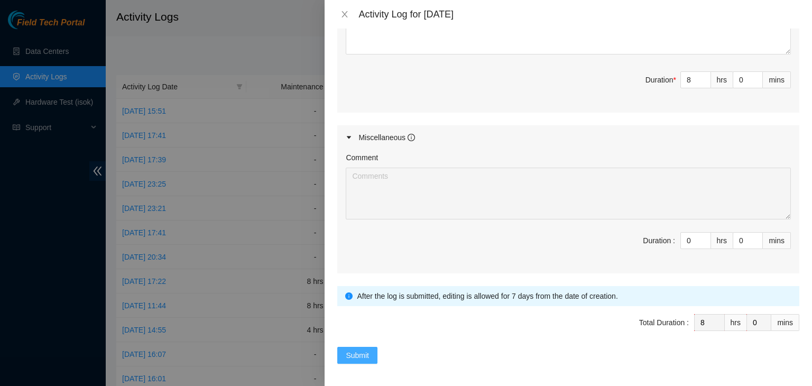
click at [360, 351] on span "Submit" at bounding box center [357, 355] width 23 height 12
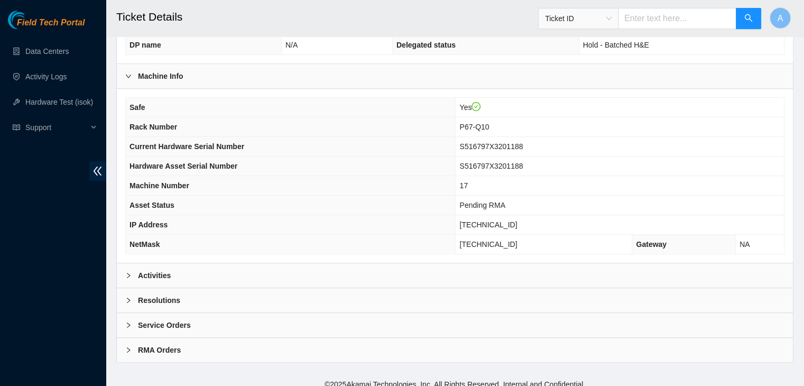
scroll to position [293, 0]
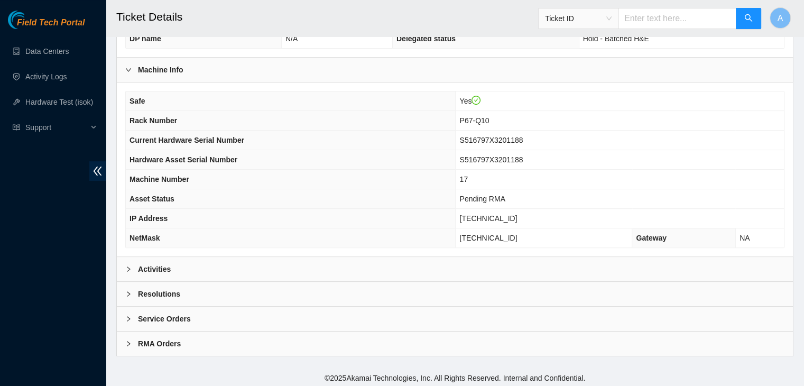
click at [310, 318] on div "Service Orders" at bounding box center [455, 319] width 676 height 24
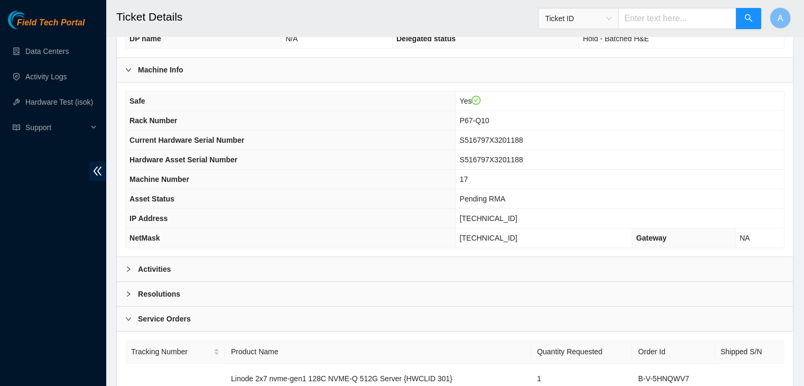
scroll to position [364, 0]
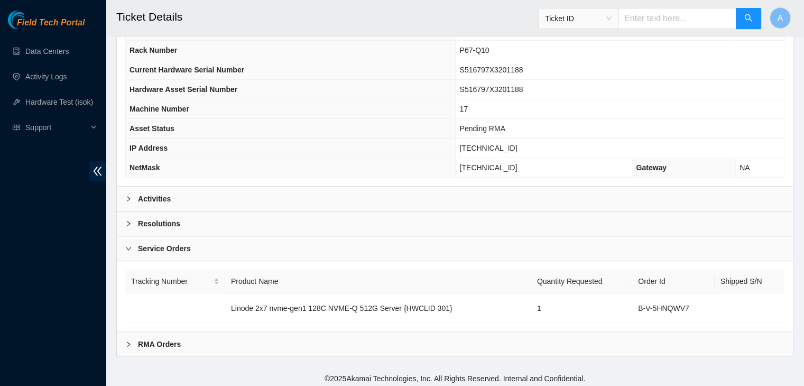
click at [169, 244] on b "Service Orders" at bounding box center [164, 249] width 53 height 12
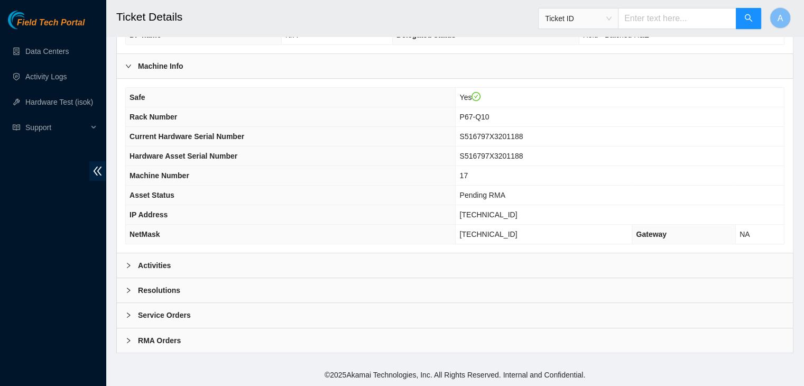
scroll to position [293, 0]
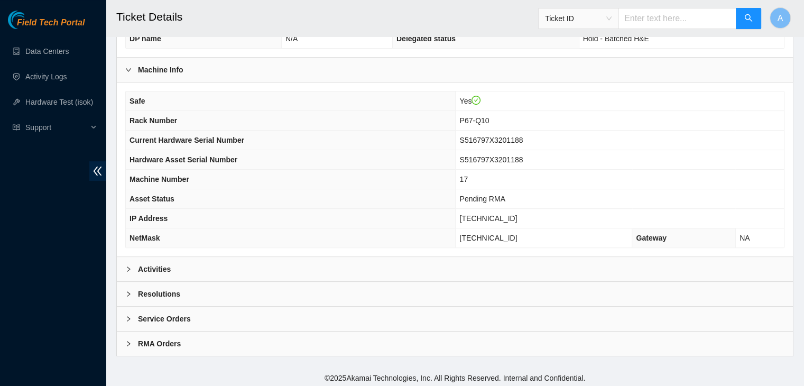
click at [172, 263] on div "Activities" at bounding box center [455, 269] width 676 height 24
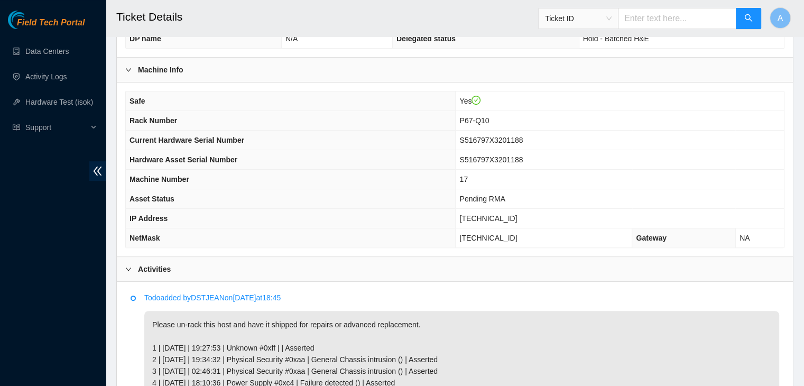
click at [172, 263] on div "Activities" at bounding box center [455, 269] width 676 height 24
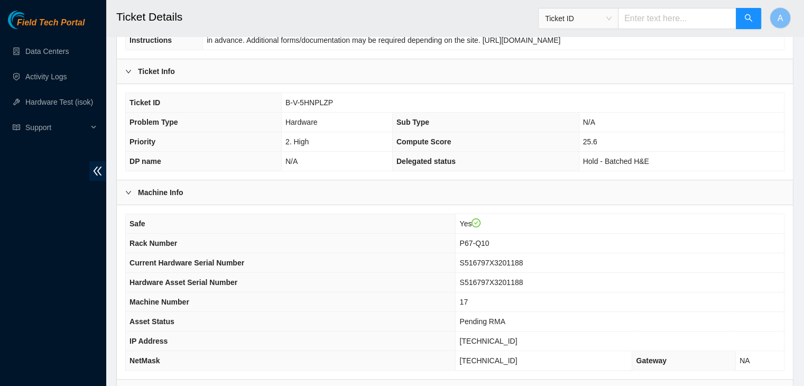
scroll to position [0, 0]
